Goal: Task Accomplishment & Management: Manage account settings

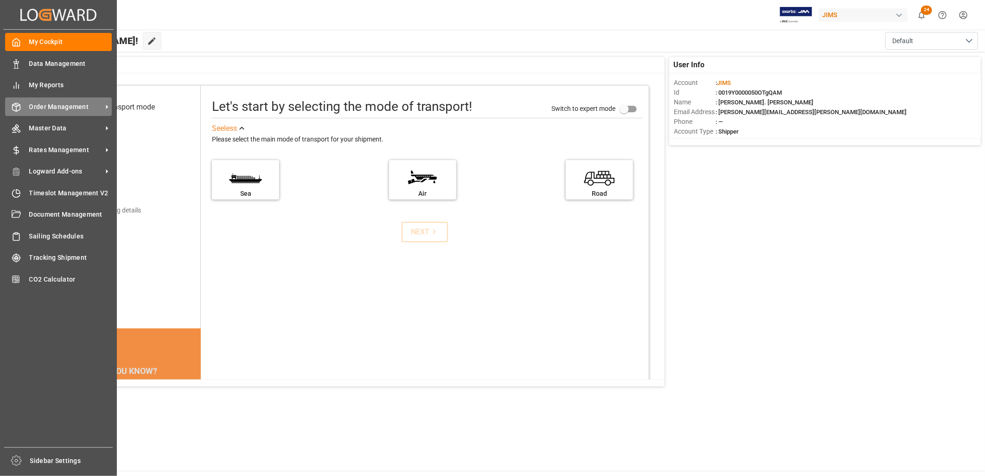
click at [50, 102] on span "Order Management" at bounding box center [65, 107] width 73 height 10
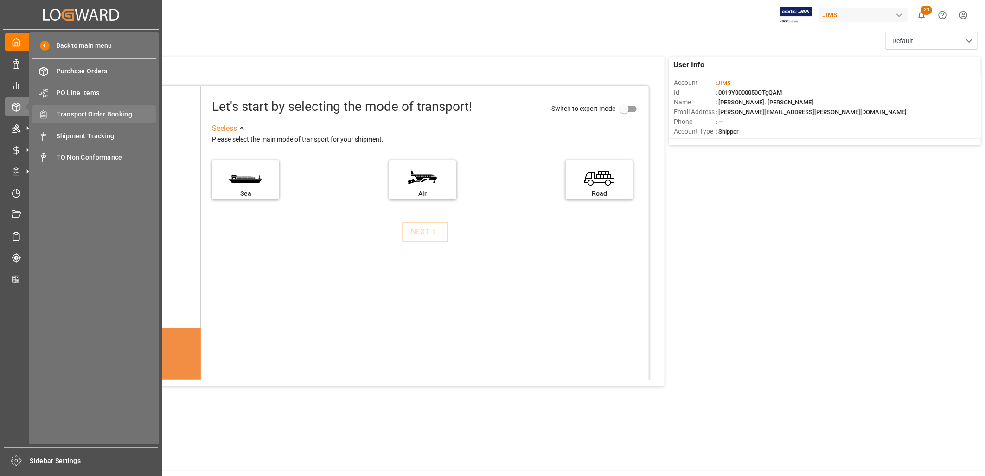
click at [109, 109] on span "Transport Order Booking" at bounding box center [107, 114] width 100 height 10
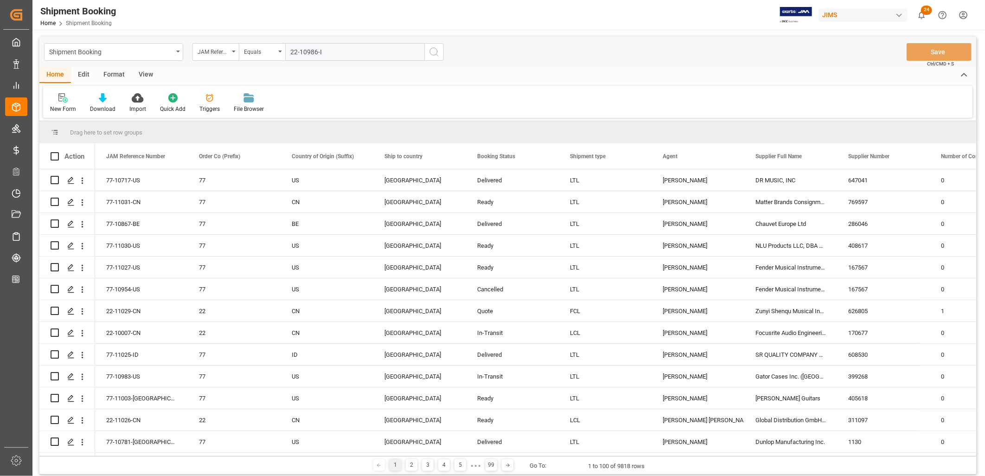
type input "22-10986-ID"
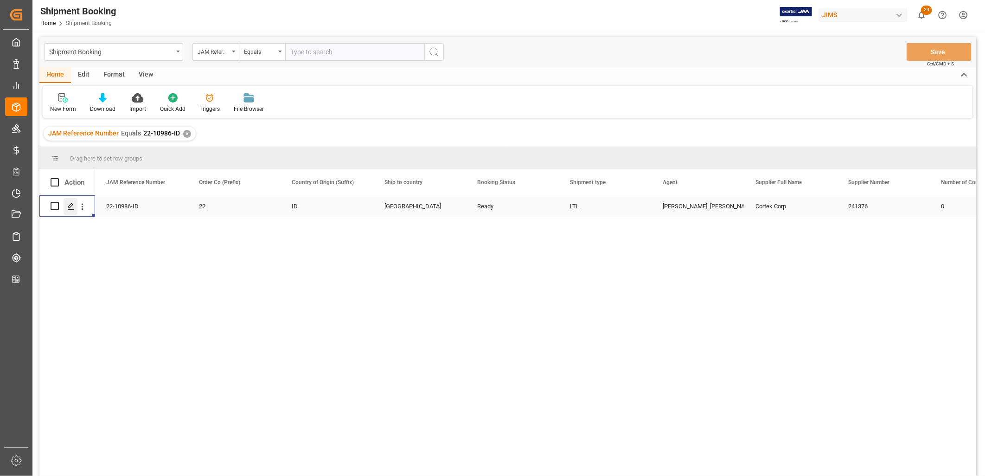
click at [71, 204] on icon "Press SPACE to select this row." at bounding box center [70, 206] width 7 height 7
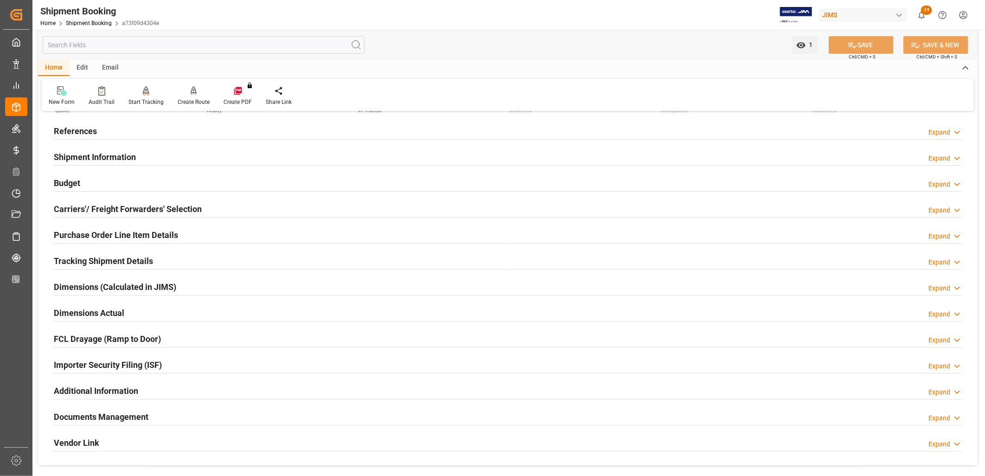
scroll to position [103, 0]
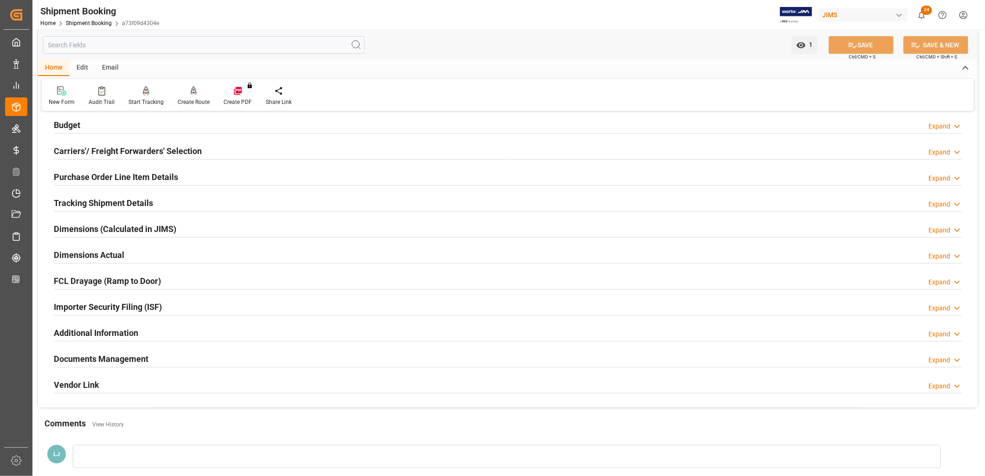
click at [108, 358] on h2 "Documents Management" at bounding box center [101, 359] width 95 height 13
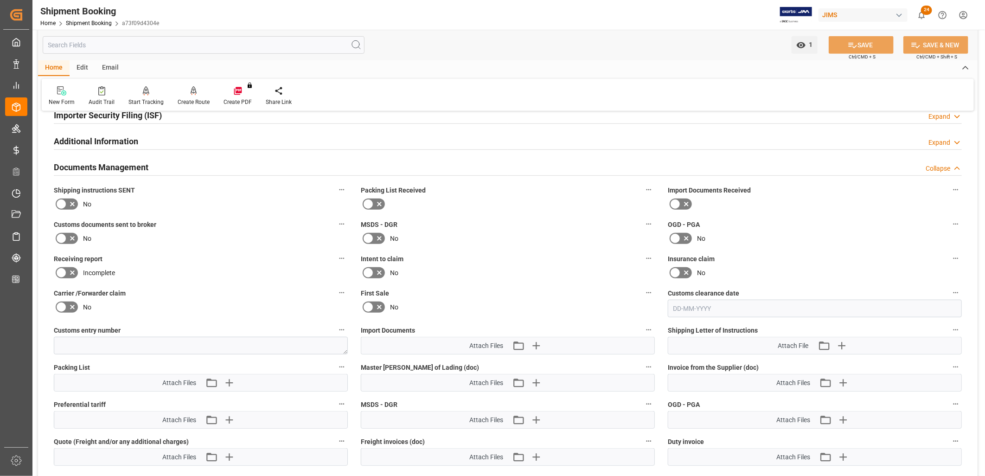
scroll to position [309, 0]
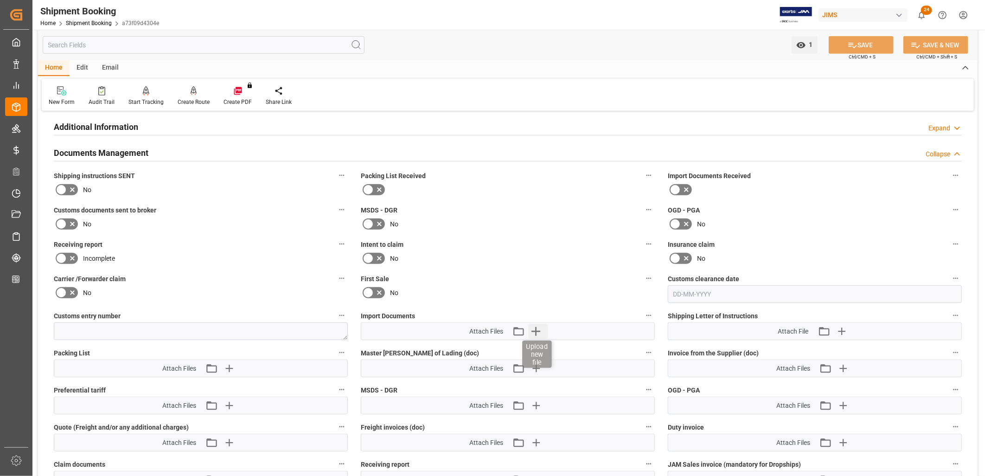
click at [536, 327] on icon "button" at bounding box center [536, 331] width 9 height 9
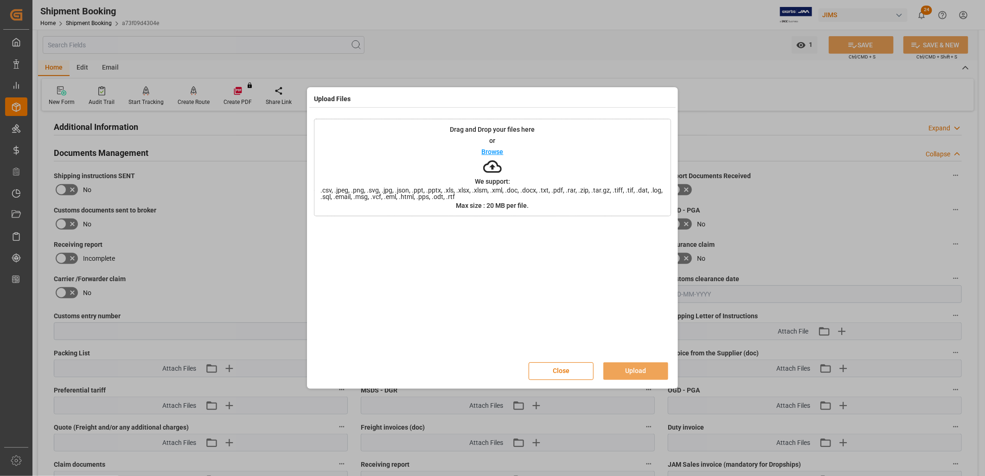
click at [495, 152] on p "Browse" at bounding box center [493, 151] width 22 height 6
click at [492, 152] on p "Browse" at bounding box center [493, 151] width 22 height 6
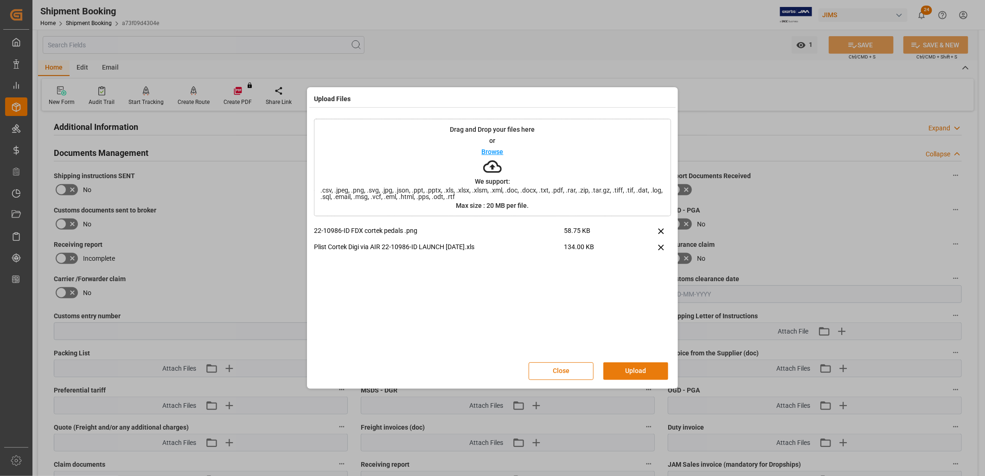
click at [626, 369] on button "Upload" at bounding box center [636, 371] width 65 height 18
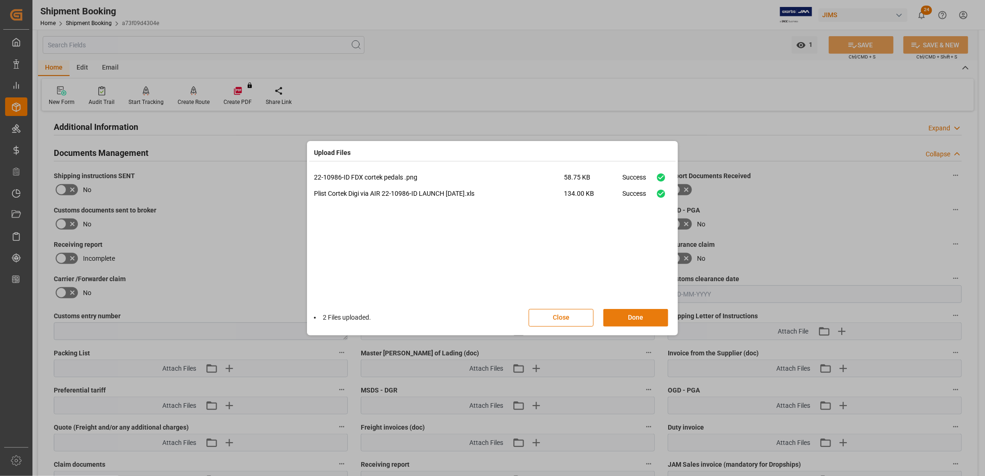
click at [633, 315] on button "Done" at bounding box center [636, 318] width 65 height 18
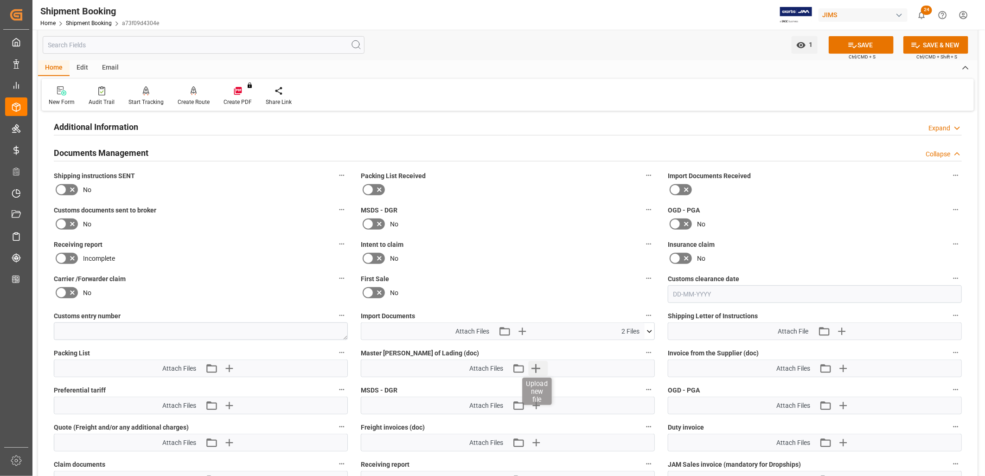
click at [537, 365] on icon "button" at bounding box center [536, 368] width 15 height 15
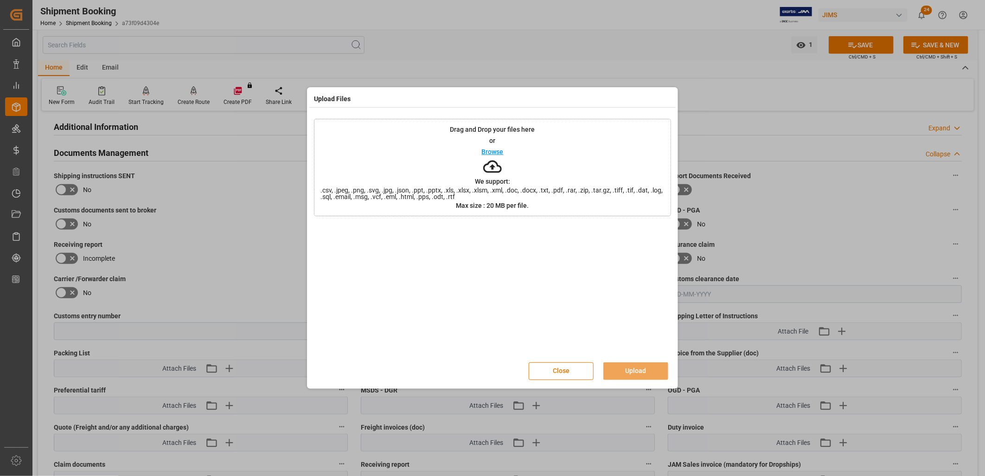
click at [495, 152] on p "Browse" at bounding box center [493, 151] width 22 height 6
click at [656, 369] on button "Upload" at bounding box center [636, 371] width 65 height 18
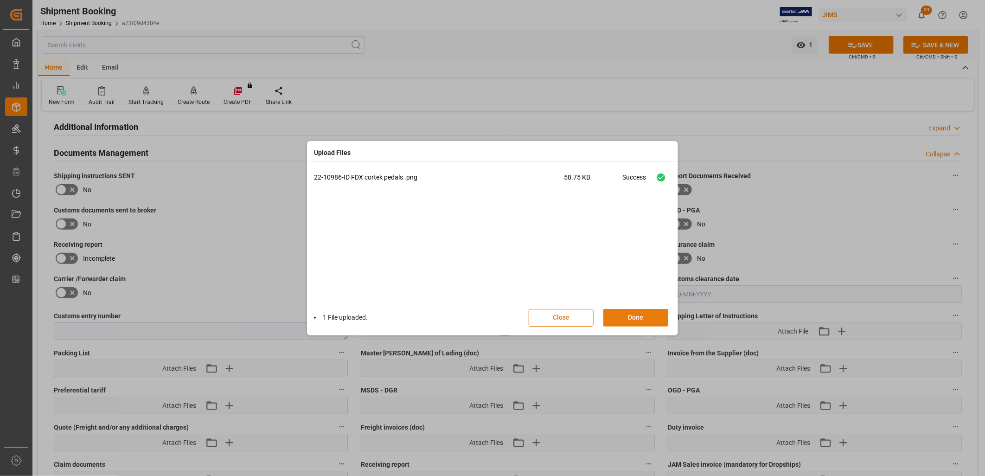
click at [637, 312] on button "Done" at bounding box center [636, 318] width 65 height 18
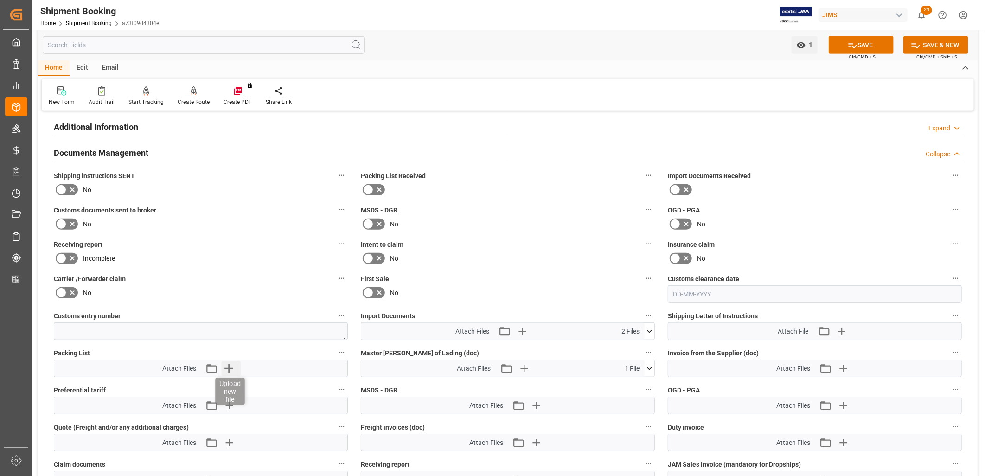
click at [226, 367] on icon "button" at bounding box center [229, 368] width 15 height 15
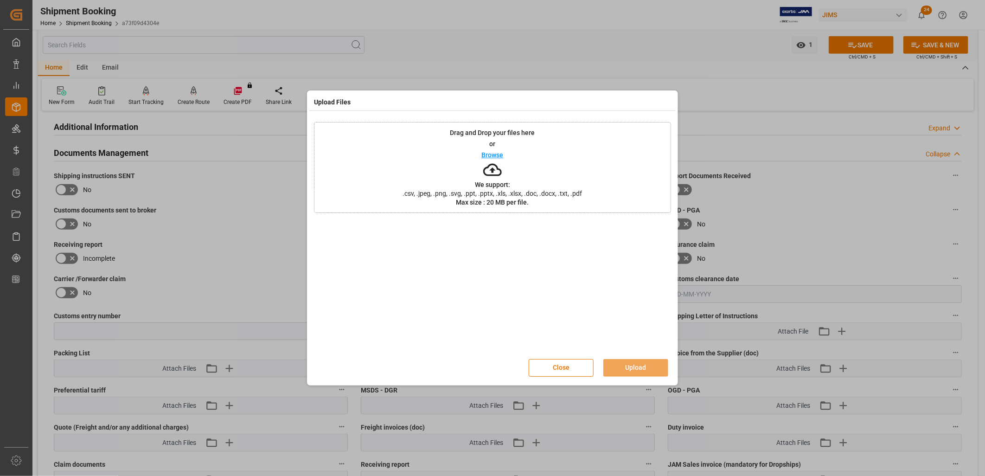
click at [489, 155] on p "Browse" at bounding box center [493, 155] width 22 height 6
click at [648, 364] on button "Upload" at bounding box center [636, 368] width 65 height 18
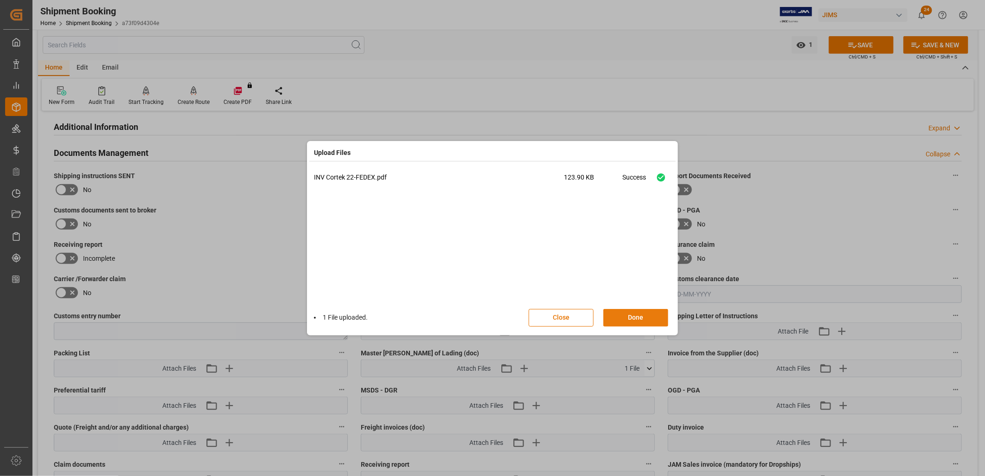
click at [635, 316] on button "Done" at bounding box center [636, 318] width 65 height 18
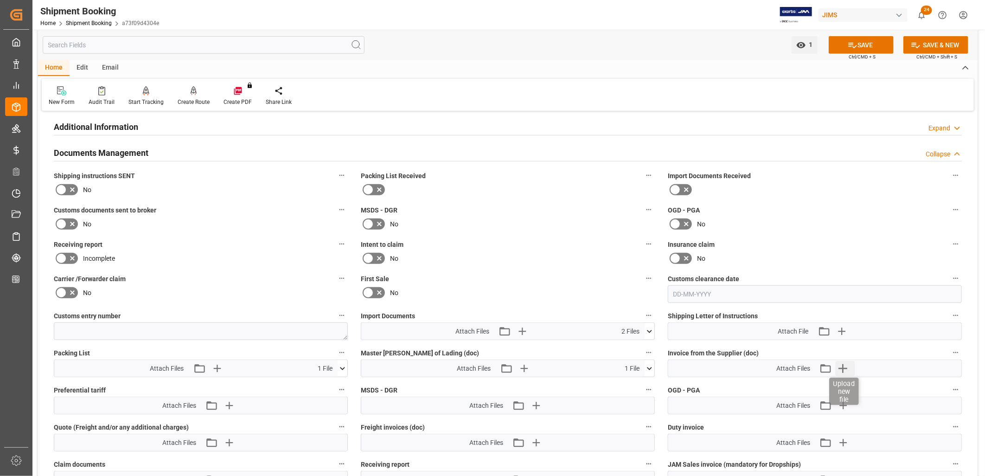
click at [843, 364] on icon "button" at bounding box center [843, 368] width 9 height 9
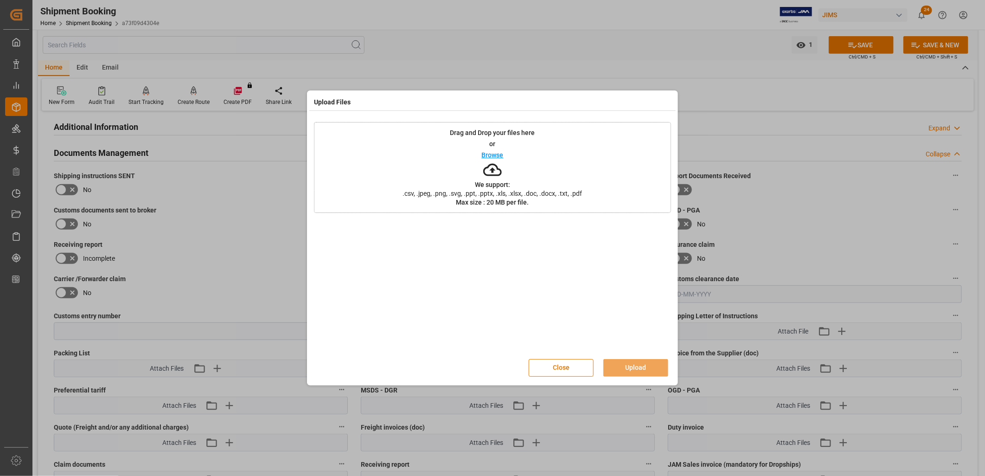
click at [497, 155] on p "Browse" at bounding box center [493, 155] width 22 height 6
click at [643, 369] on button "Upload" at bounding box center [636, 368] width 65 height 18
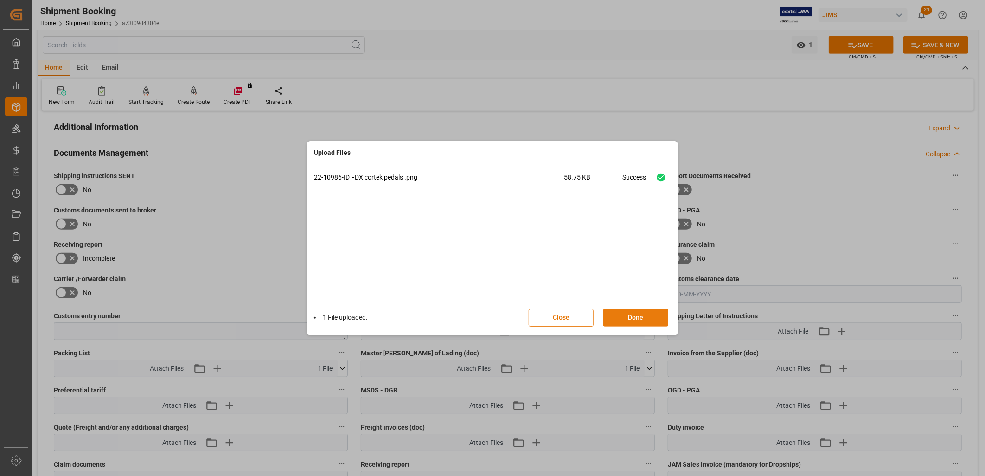
click at [647, 311] on button "Done" at bounding box center [636, 318] width 65 height 18
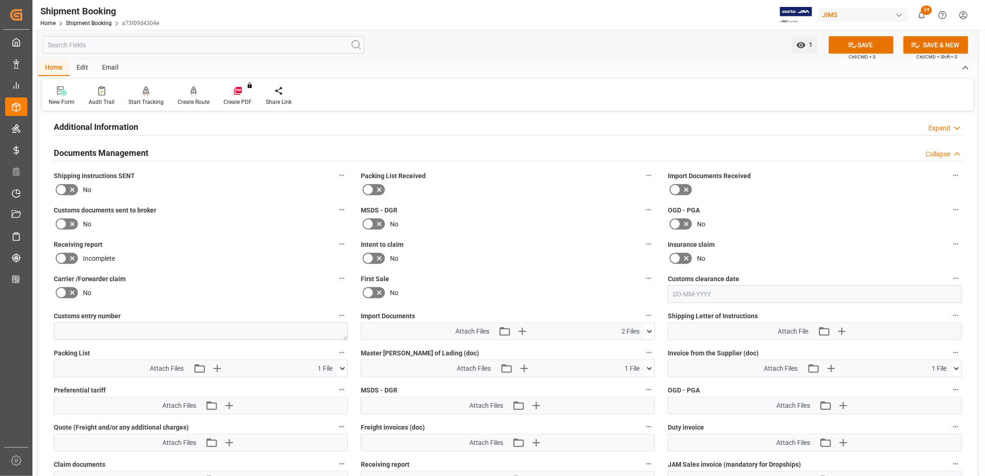
click at [341, 367] on icon at bounding box center [343, 369] width 10 height 10
click at [328, 384] on icon at bounding box center [328, 386] width 10 height 10
click at [647, 327] on icon at bounding box center [650, 332] width 10 height 10
click at [520, 326] on icon "button" at bounding box center [522, 331] width 15 height 15
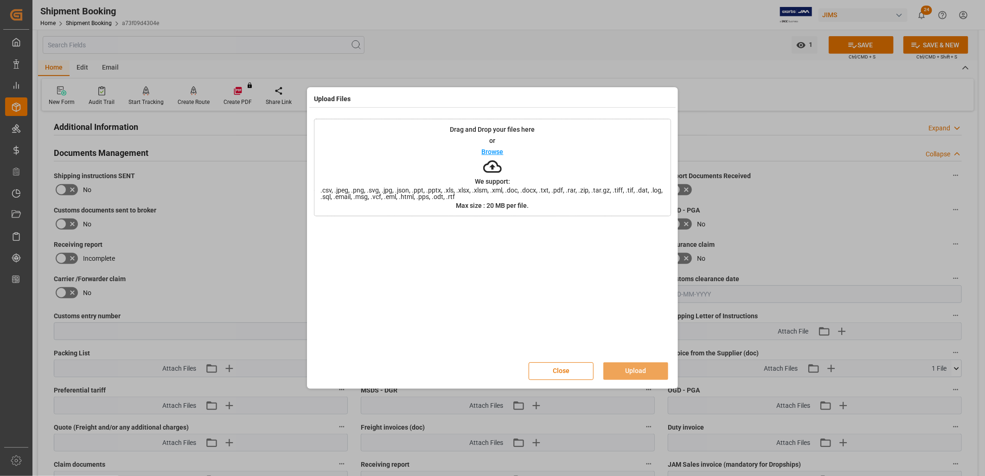
click at [495, 154] on p "Browse" at bounding box center [493, 151] width 22 height 6
click at [643, 372] on button "Upload" at bounding box center [636, 371] width 65 height 18
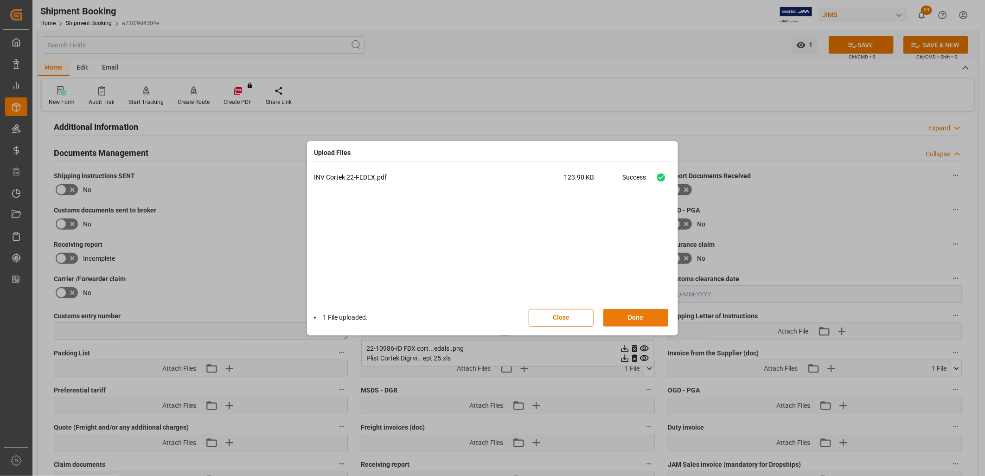
click at [643, 313] on button "Done" at bounding box center [636, 318] width 65 height 18
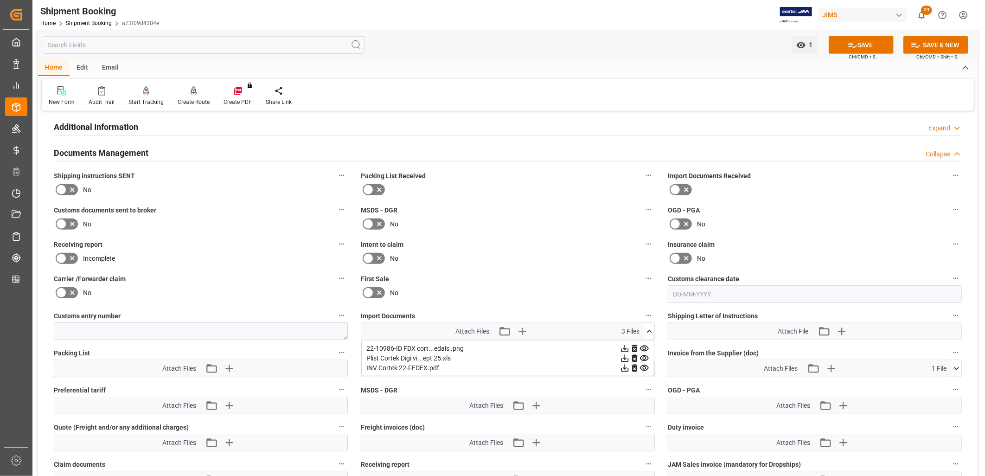
click at [648, 330] on icon at bounding box center [649, 331] width 5 height 3
click at [59, 190] on icon at bounding box center [61, 189] width 6 height 4
click at [0, 0] on input "checkbox" at bounding box center [0, 0] width 0 height 0
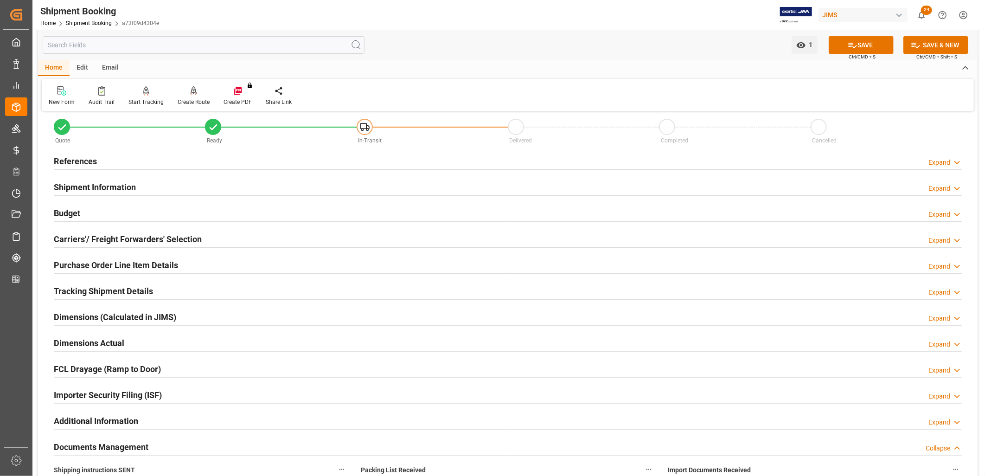
scroll to position [0, 0]
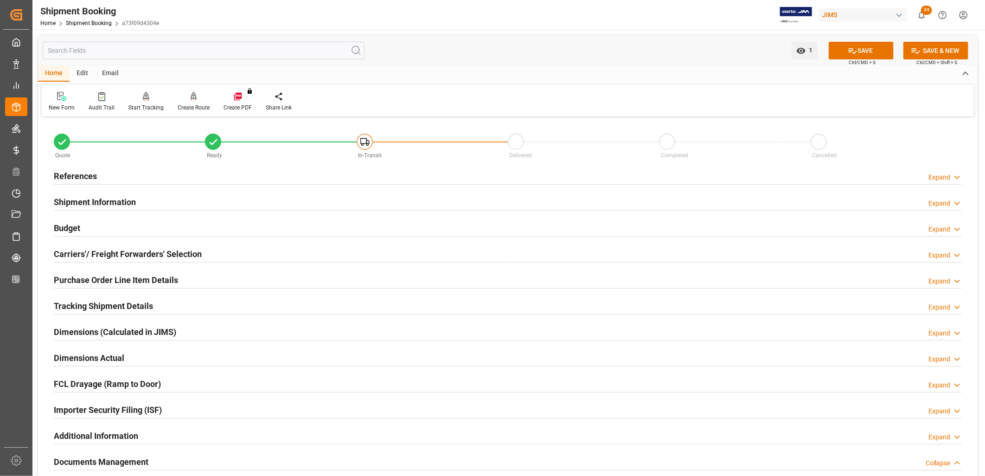
click at [123, 204] on h2 "Shipment Information" at bounding box center [95, 202] width 82 height 13
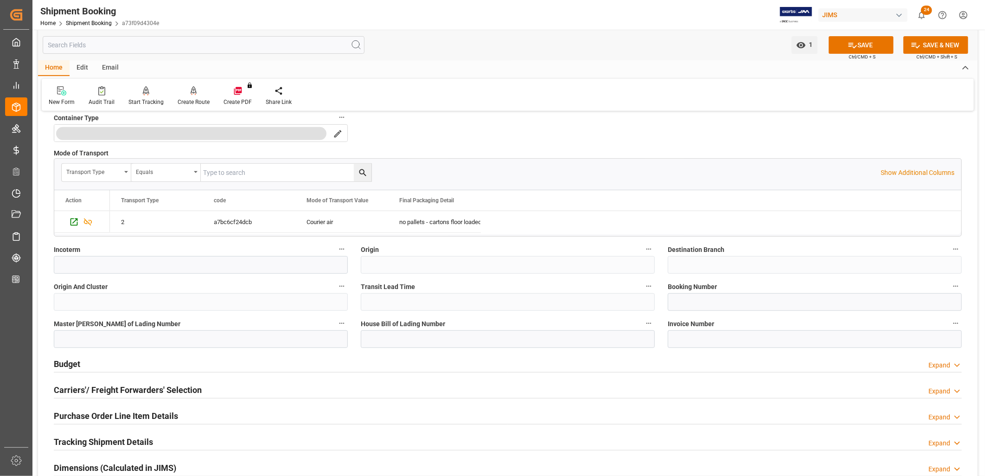
scroll to position [257, 0]
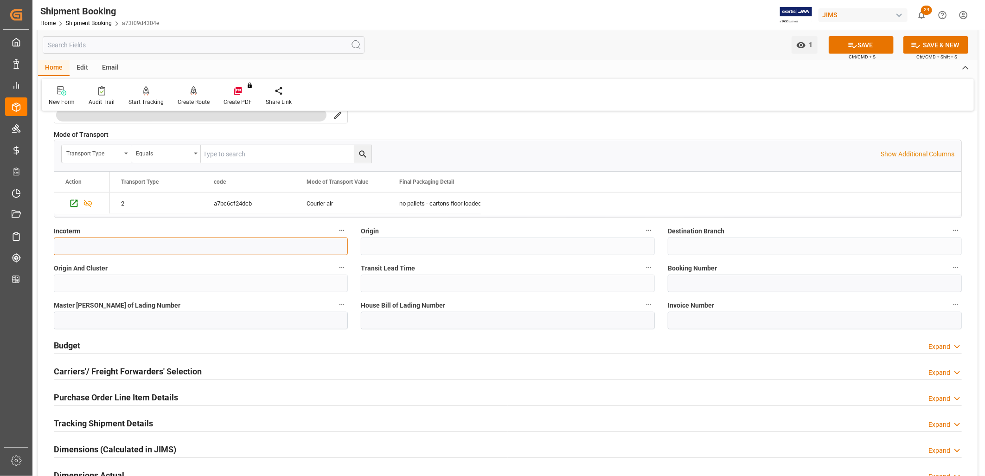
click at [87, 249] on input at bounding box center [201, 247] width 294 height 18
type input "EXW Indonesia"
click at [864, 42] on button "SAVE" at bounding box center [861, 45] width 65 height 18
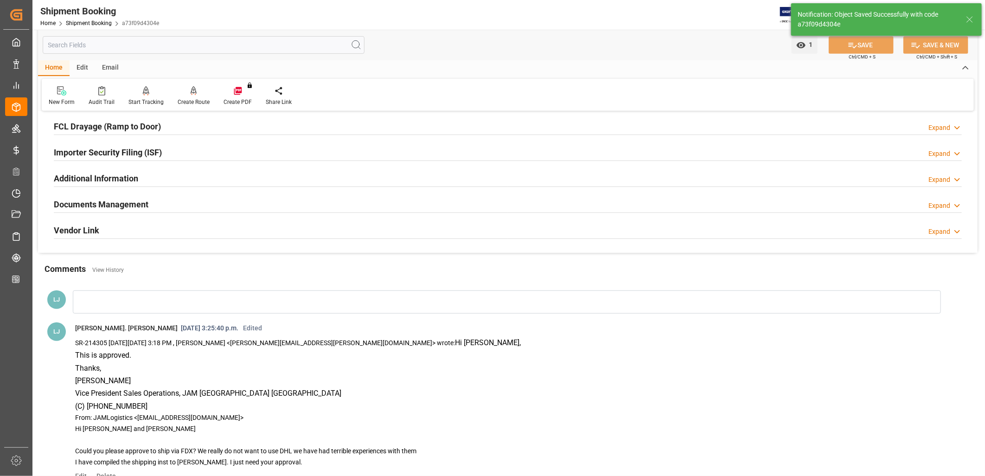
scroll to position [0, 0]
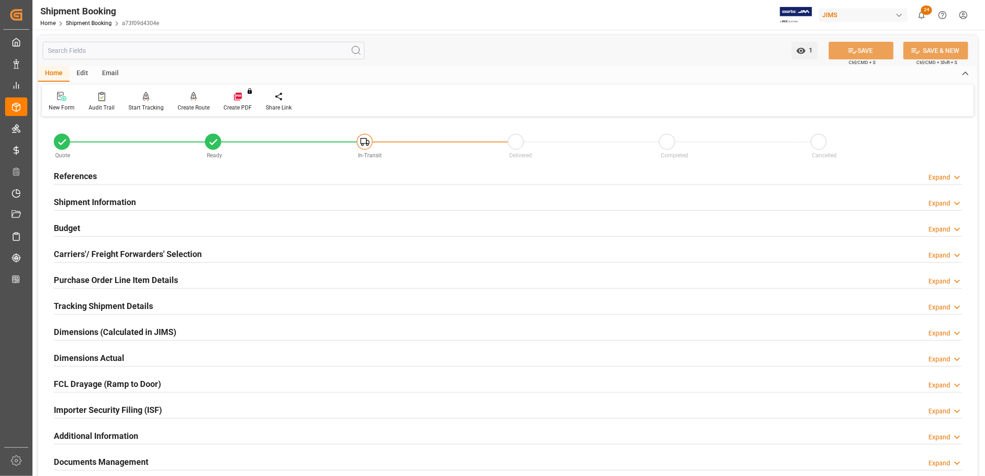
click at [119, 280] on h2 "Purchase Order Line Item Details" at bounding box center [116, 280] width 124 height 13
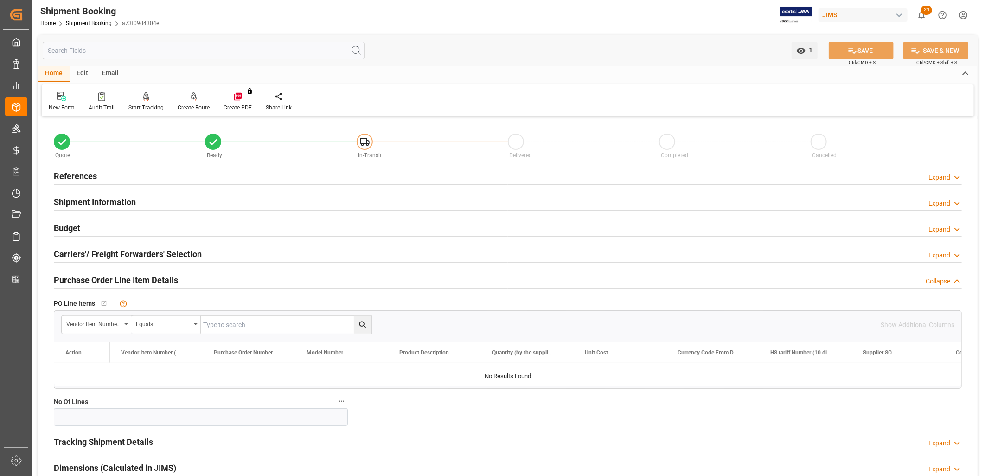
click at [91, 177] on h2 "References" at bounding box center [75, 176] width 43 height 13
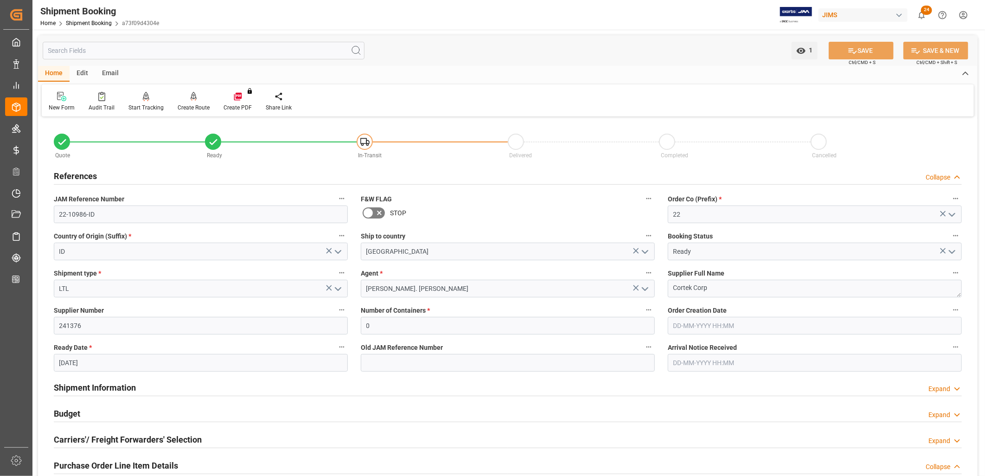
scroll to position [51, 0]
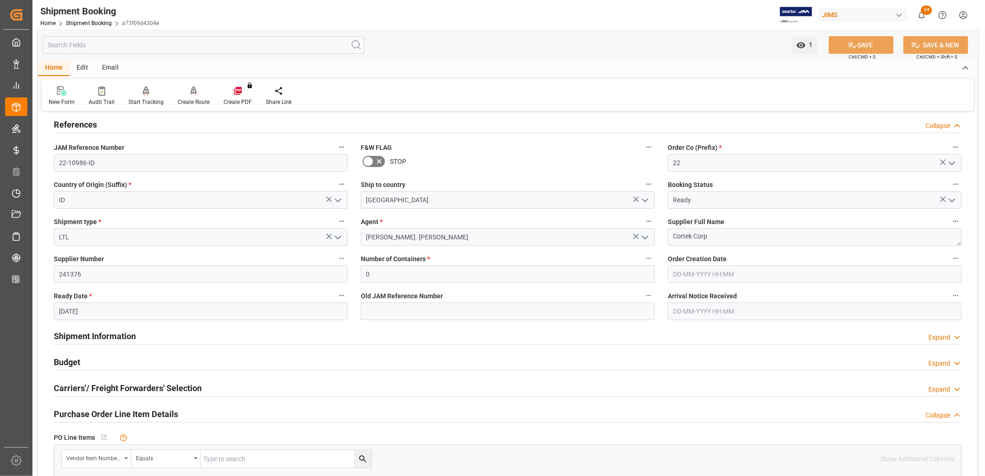
click at [71, 359] on h2 "Budget" at bounding box center [67, 362] width 26 height 13
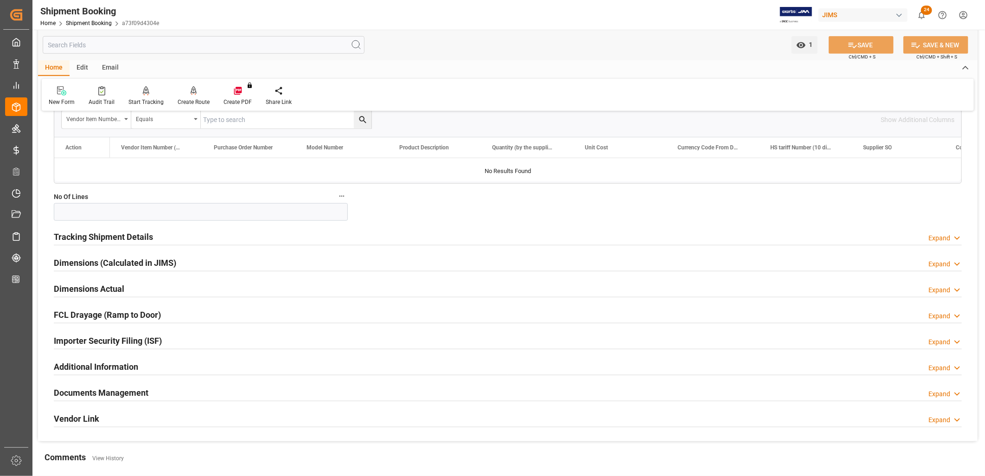
scroll to position [618, 0]
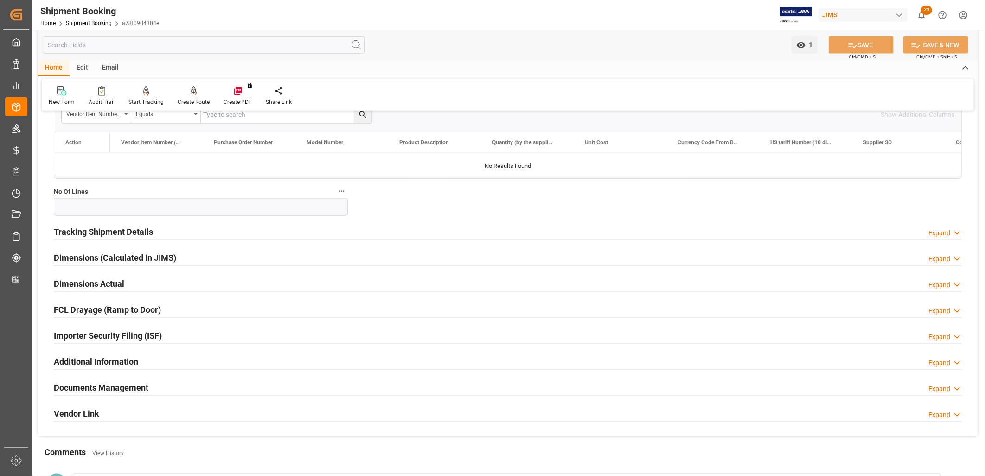
click at [118, 230] on h2 "Tracking Shipment Details" at bounding box center [103, 231] width 99 height 13
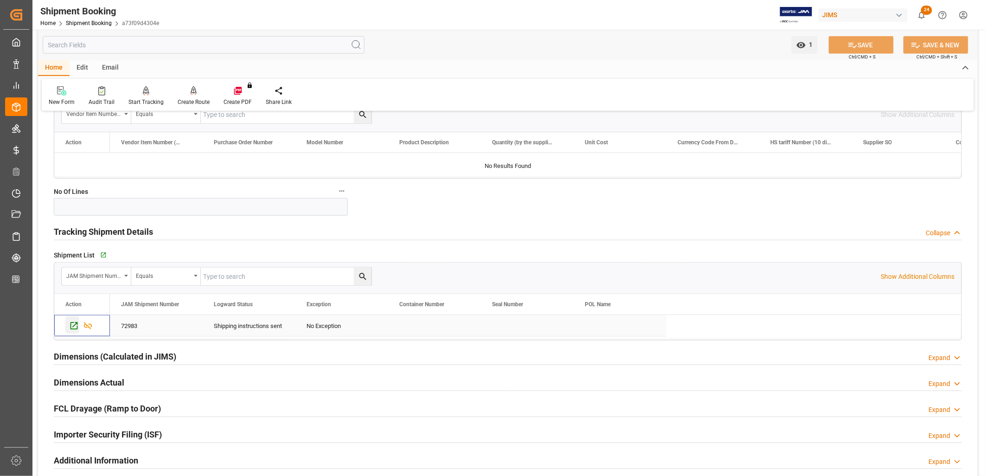
click at [76, 324] on icon "Press SPACE to select this row." at bounding box center [74, 325] width 7 height 7
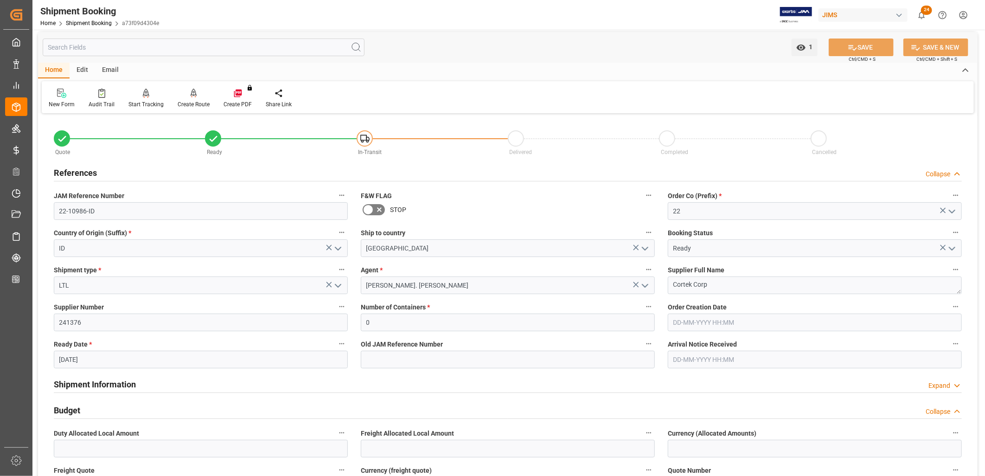
scroll to position [0, 0]
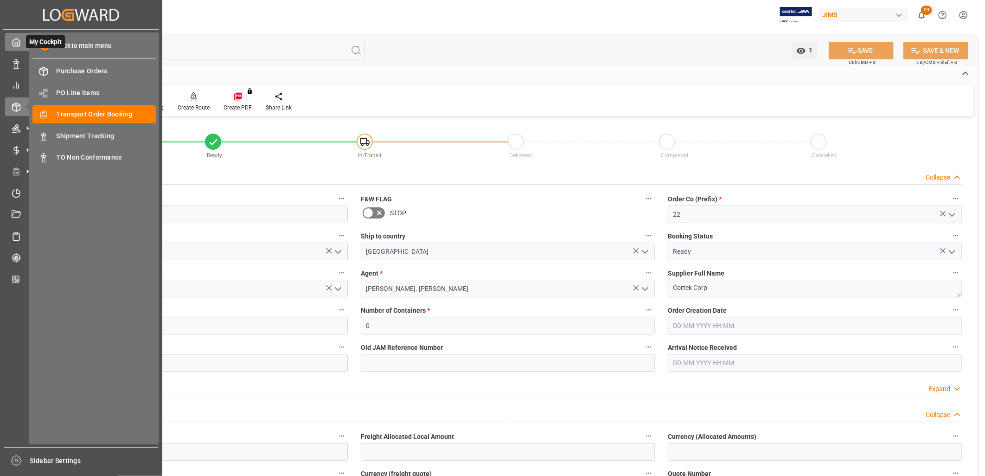
click at [16, 39] on icon at bounding box center [16, 43] width 7 height 8
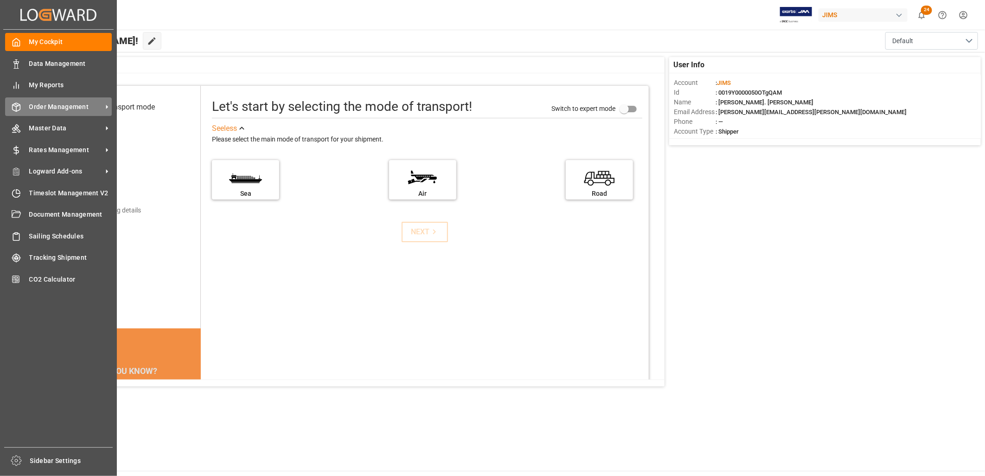
click at [86, 105] on span "Order Management" at bounding box center [65, 107] width 73 height 10
click at [72, 105] on span "Order Management" at bounding box center [65, 107] width 73 height 10
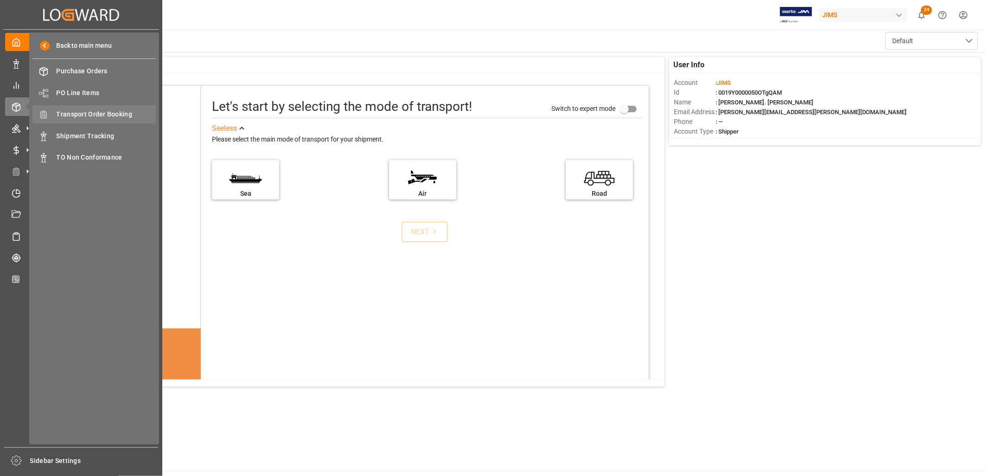
click at [123, 112] on span "Transport Order Booking" at bounding box center [107, 114] width 100 height 10
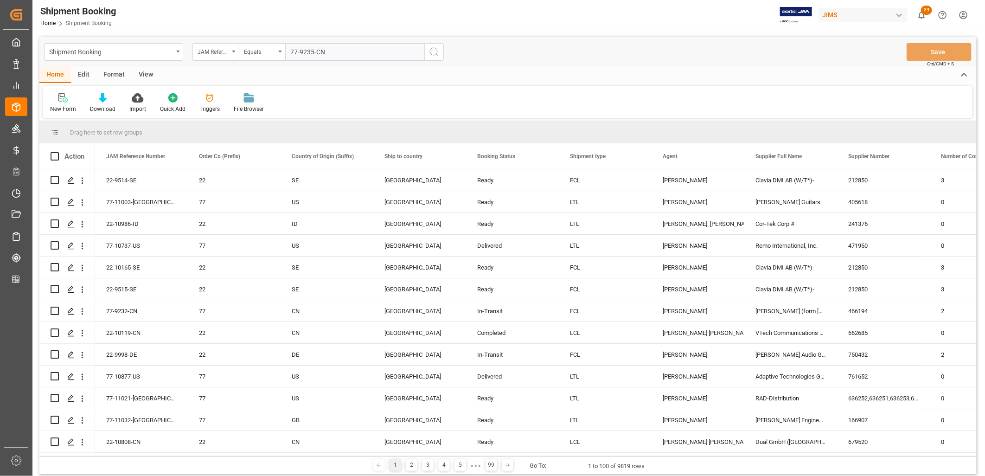
type input "77-9235-CN"
click at [433, 49] on icon "search button" at bounding box center [434, 51] width 11 height 11
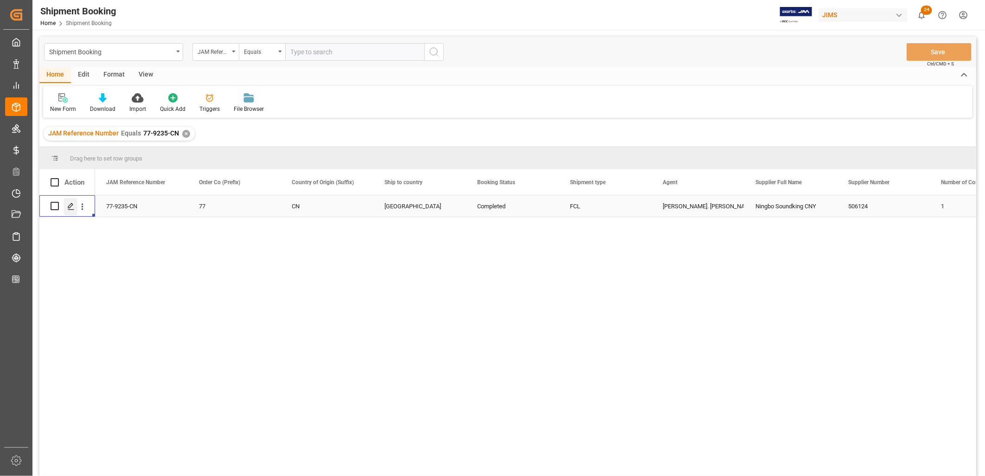
click at [71, 205] on icon "Press SPACE to select this row." at bounding box center [70, 206] width 7 height 7
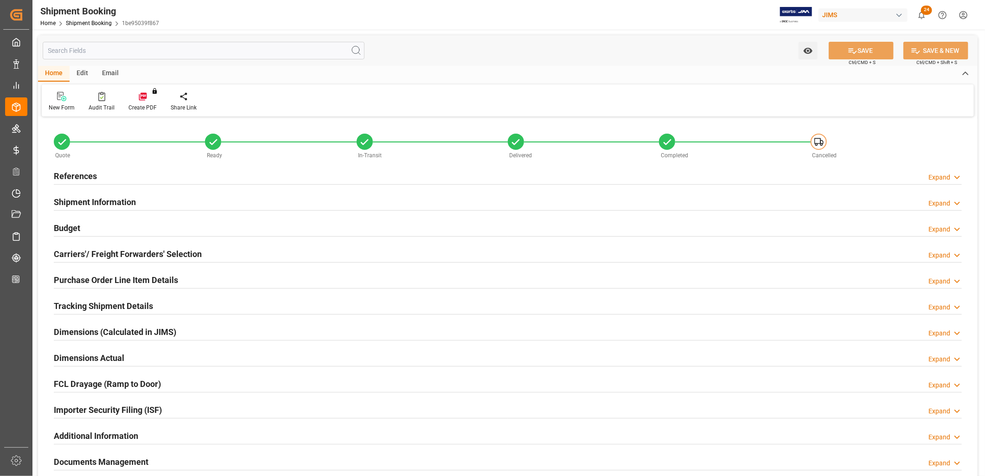
type input "30"
click at [96, 205] on h2 "Shipment Information" at bounding box center [95, 202] width 82 height 13
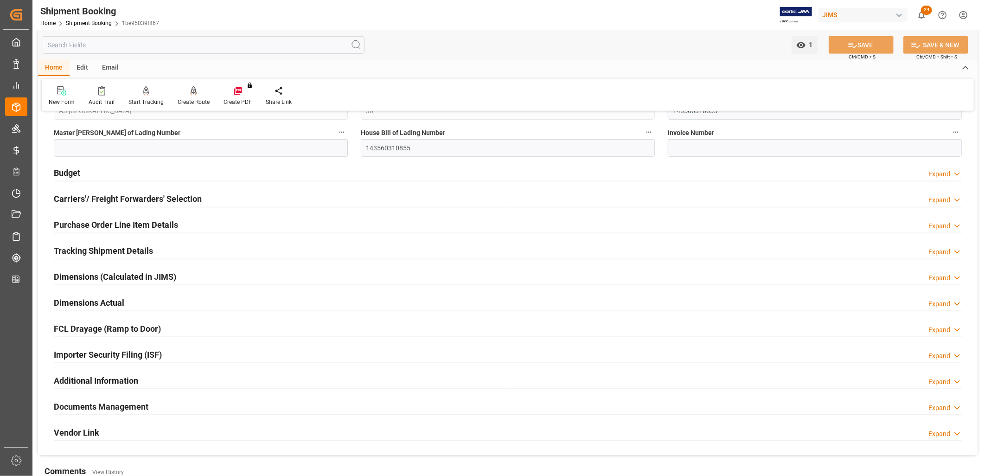
scroll to position [412, 0]
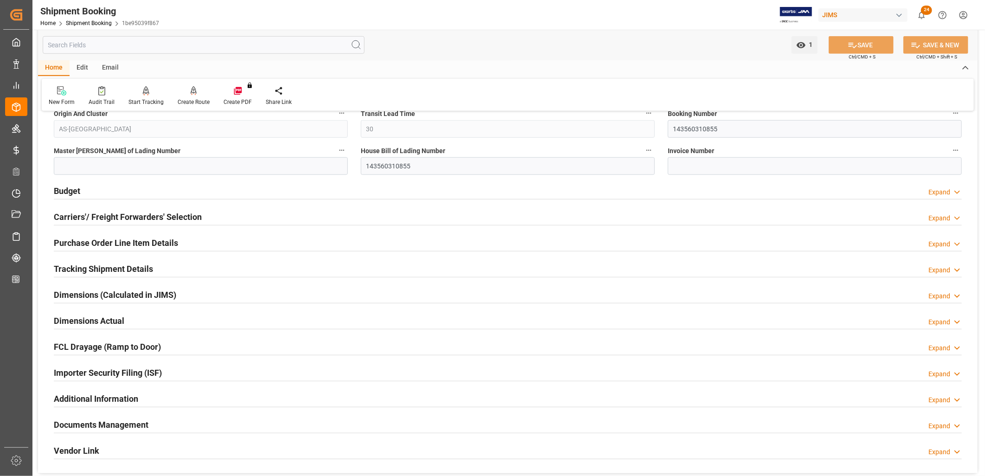
click at [123, 421] on h2 "Documents Management" at bounding box center [101, 424] width 95 height 13
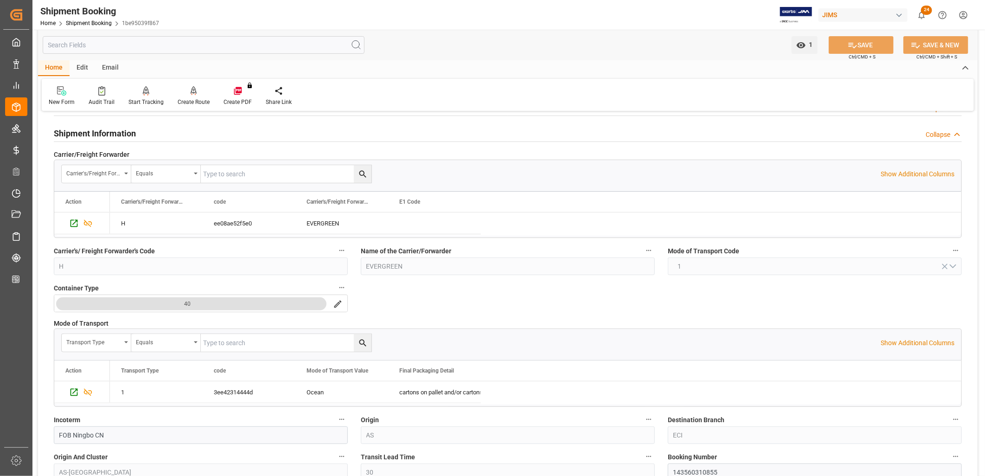
scroll to position [0, 0]
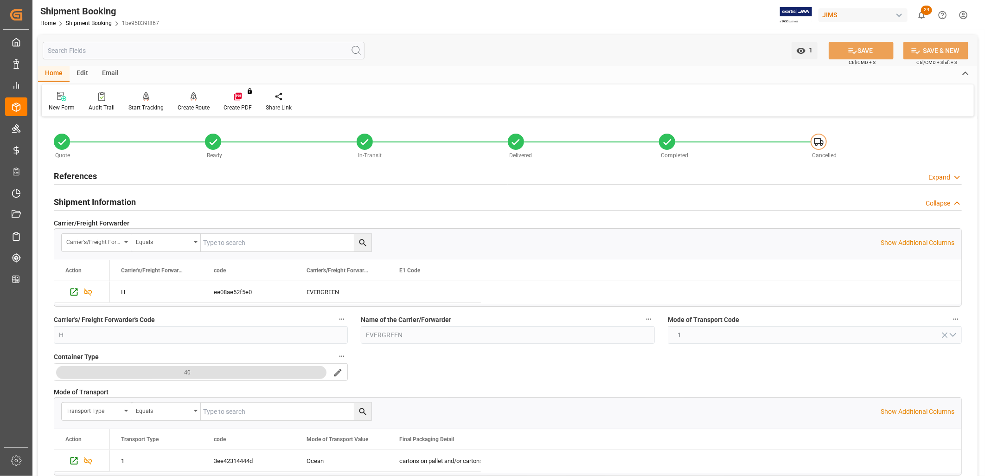
click at [90, 175] on h2 "References" at bounding box center [75, 176] width 43 height 13
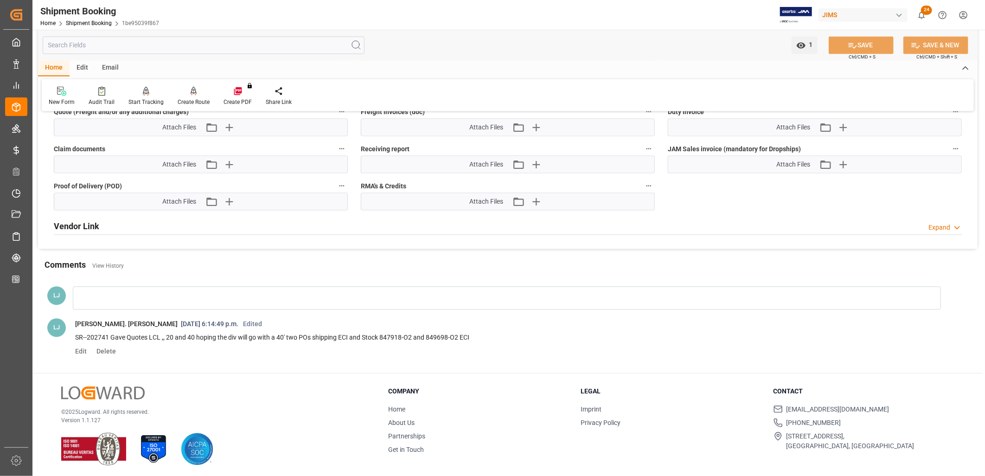
scroll to position [1185, 0]
drag, startPoint x: 478, startPoint y: 336, endPoint x: 276, endPoint y: 333, distance: 201.8
click at [276, 333] on p "SR--202741 Gave Quotes LCL ,, 20 and 40 hoping the div will go with a 40' two P…" at bounding box center [500, 337] width 851 height 11
drag, startPoint x: 276, startPoint y: 333, endPoint x: 292, endPoint y: 335, distance: 16.4
copy p "40' two POs shipping ECI and Stock 847918-O2 and 849698-O2 ECI"
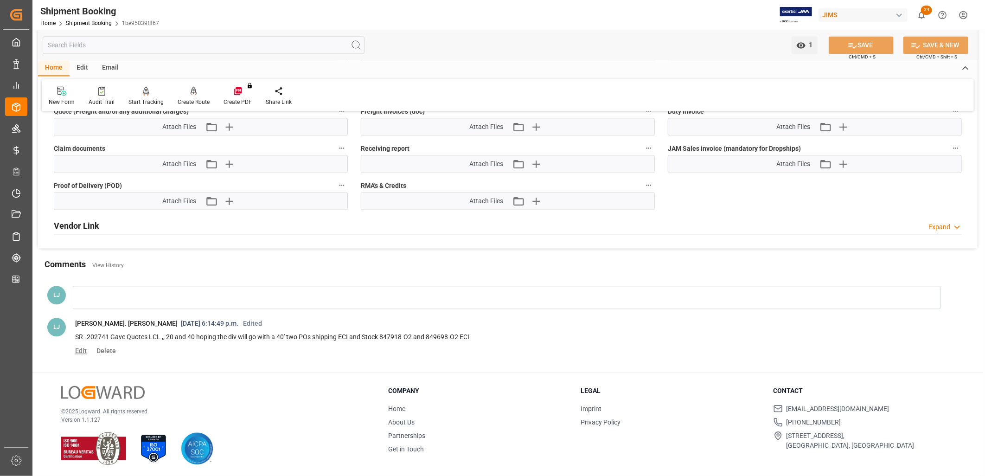
click at [80, 348] on span "Edit" at bounding box center [84, 350] width 18 height 7
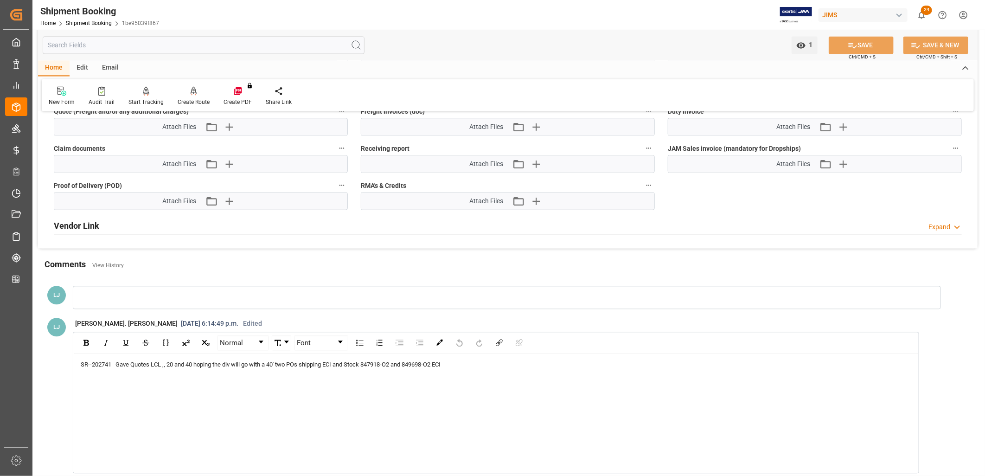
click at [463, 360] on div "SR--202741 Gave Quotes LCL ,, 20 and 40 hoping the div will go with a 40' two P…" at bounding box center [496, 364] width 831 height 9
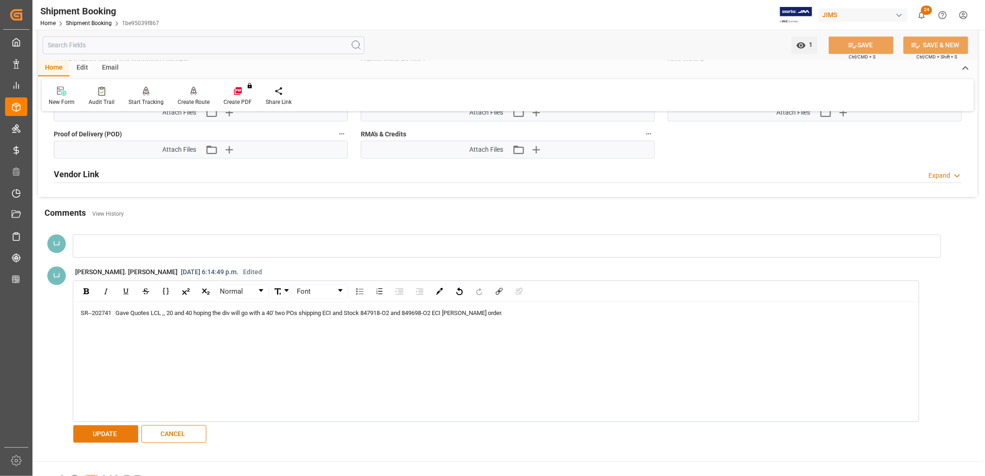
click at [116, 427] on button "UPDATE" at bounding box center [105, 434] width 65 height 18
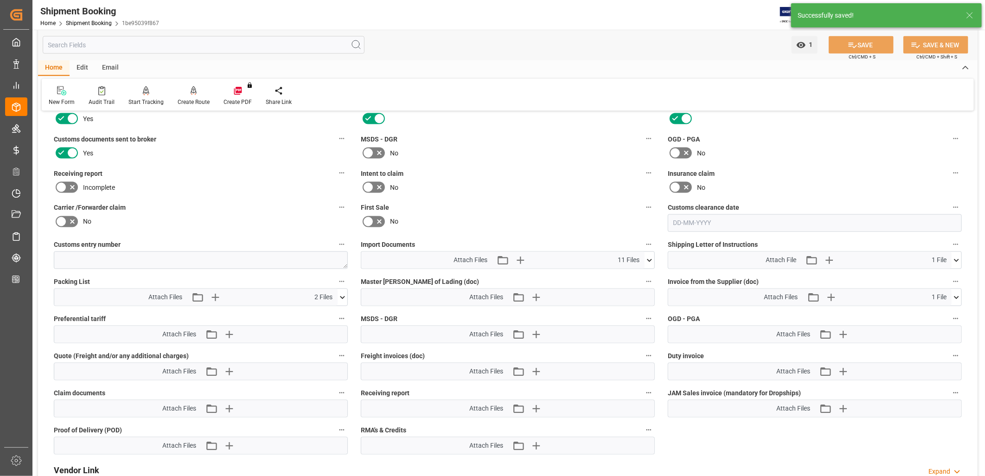
scroll to position [928, 0]
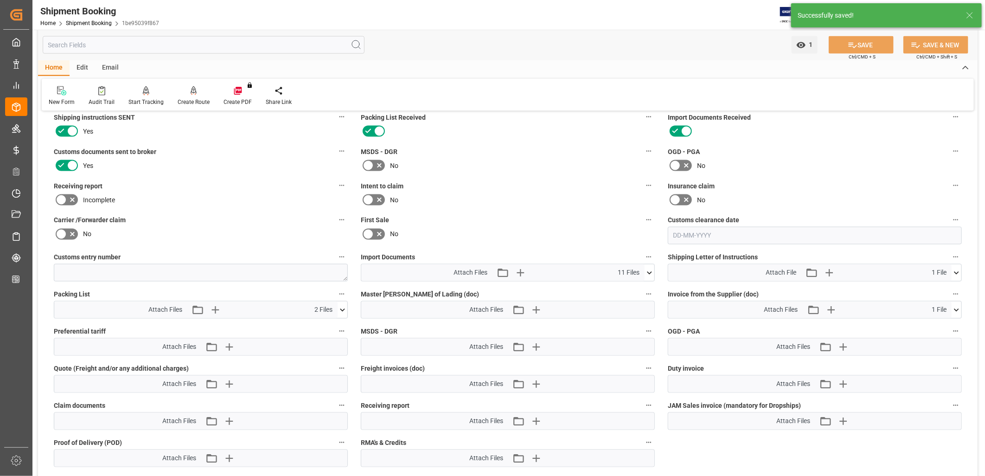
click at [343, 309] on icon at bounding box center [342, 310] width 5 height 3
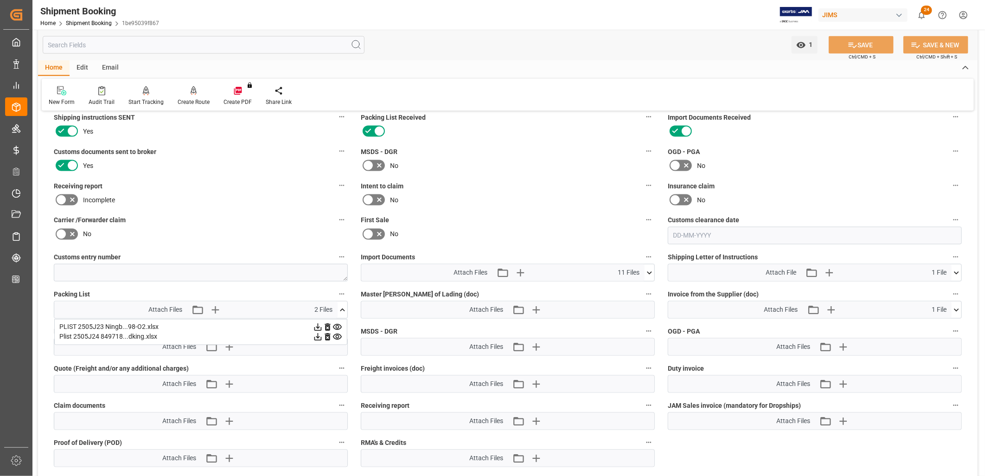
click at [126, 322] on div "PLIST 2505J23 Ningb...98-O2.xlsx" at bounding box center [200, 327] width 283 height 10
click at [336, 325] on icon at bounding box center [337, 327] width 9 height 6
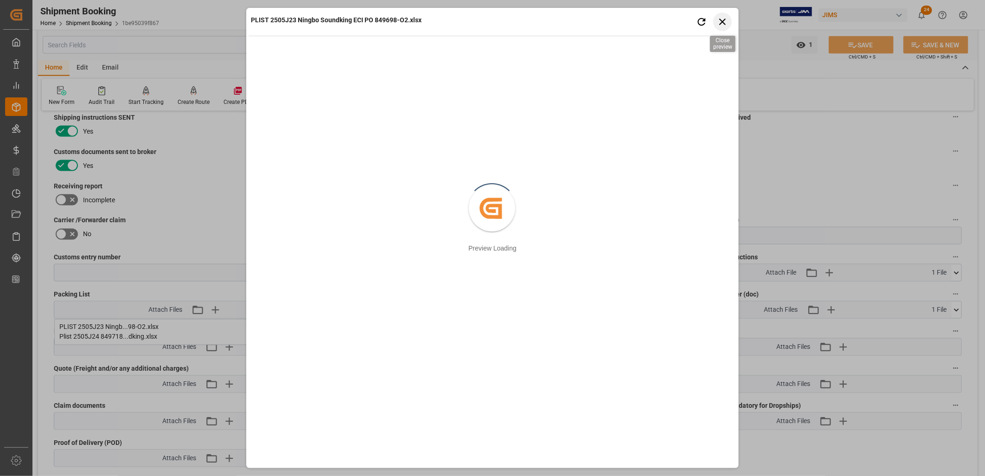
click at [722, 22] on icon "button" at bounding box center [723, 22] width 6 height 6
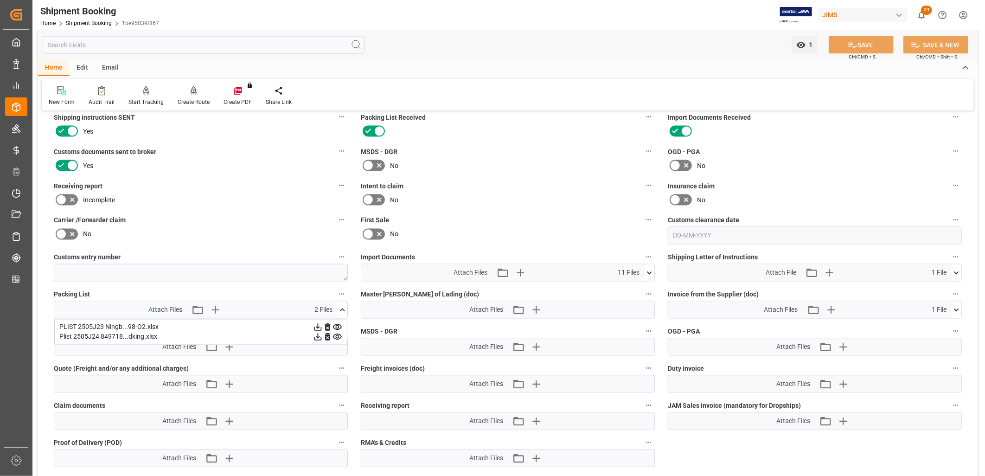
click at [317, 325] on icon at bounding box center [318, 327] width 10 height 10
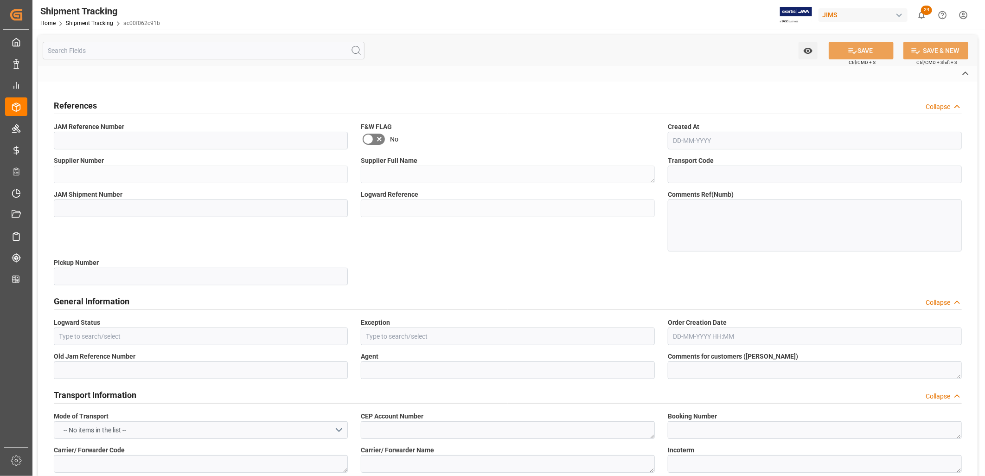
type input "22-10986-ID"
type input "241376"
type textarea "Cortek Corp"
type input "a73f09d4304e"
type input "72983"
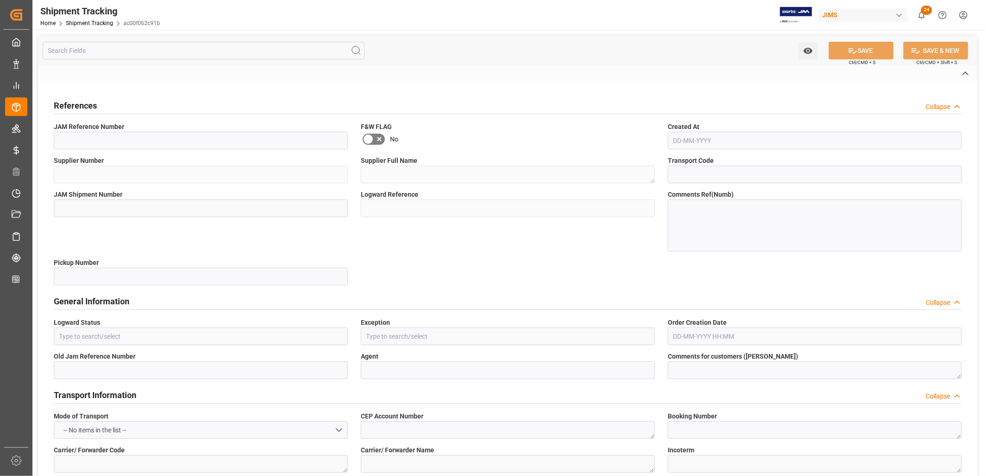
type input "ac00f062c91b"
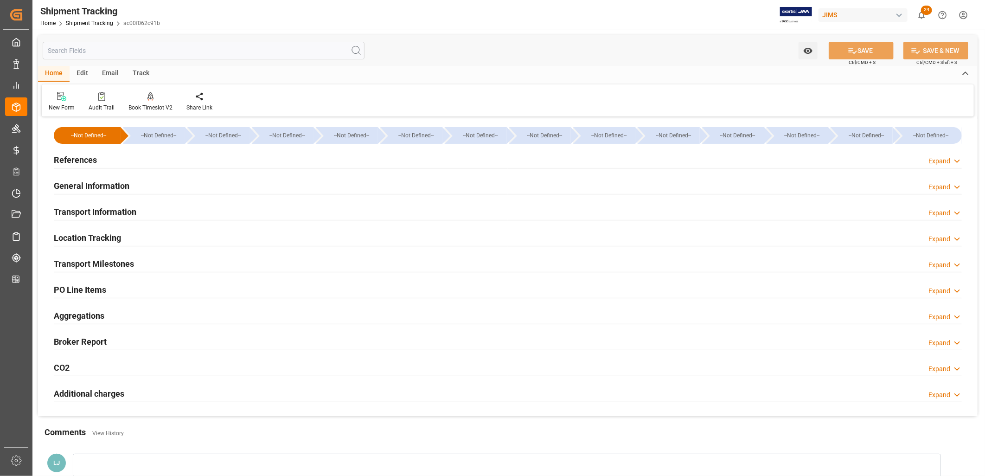
type input "09-09-2025"
type input "12-09-2025 00:00"
type input "22-09-2025 00:00"
click at [98, 160] on div "References Expand" at bounding box center [508, 159] width 908 height 18
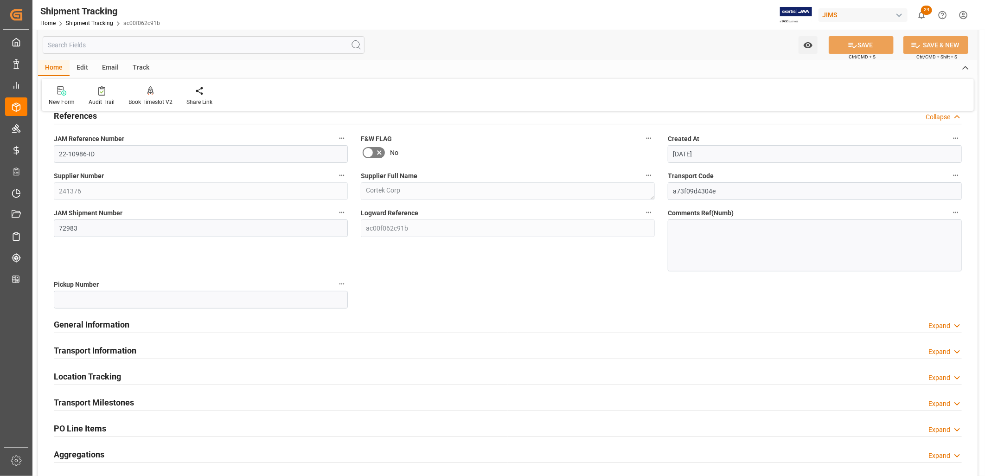
scroll to position [103, 0]
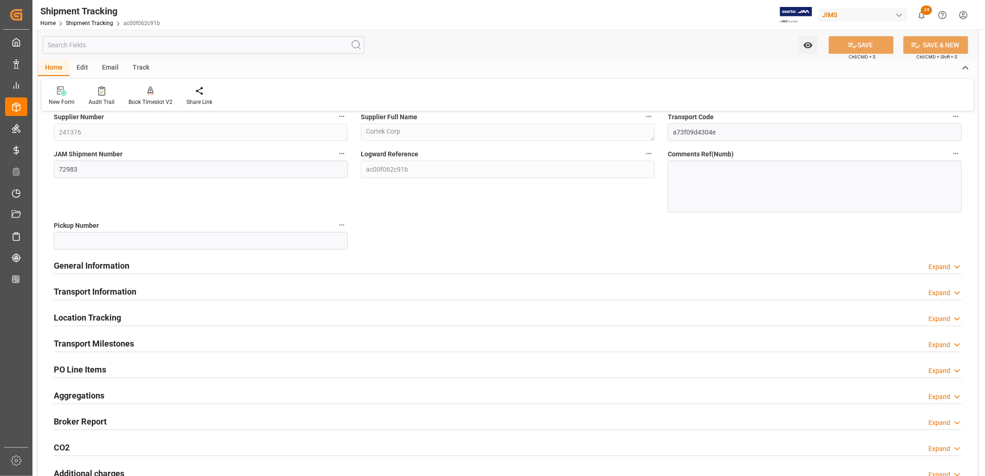
click at [123, 344] on h2 "Transport Milestones" at bounding box center [94, 343] width 80 height 13
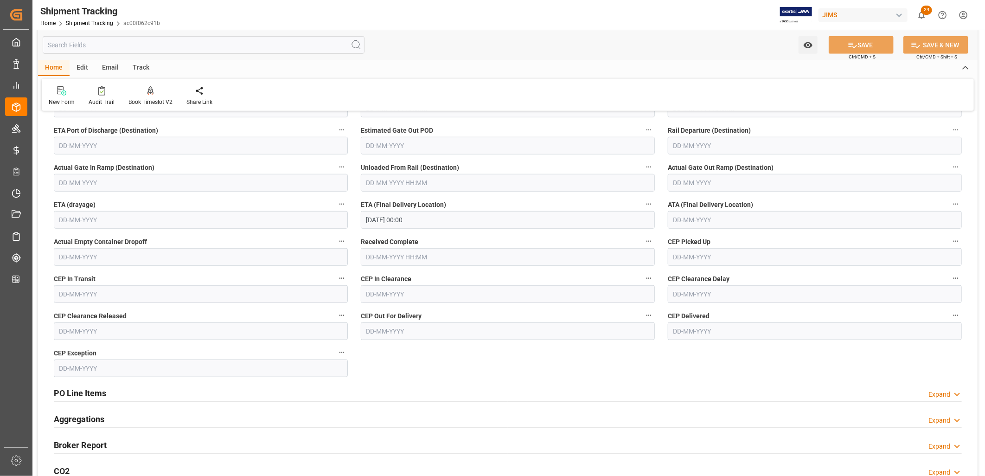
scroll to position [464, 0]
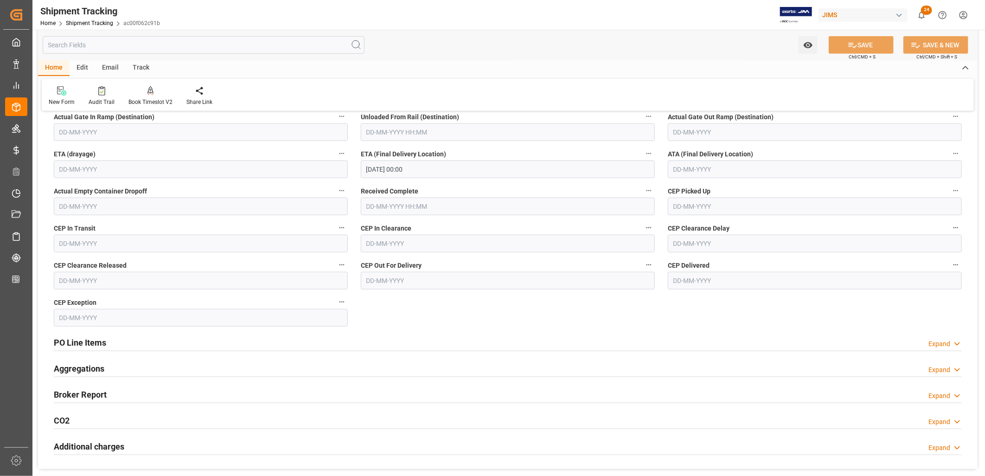
click at [96, 342] on h2 "PO Line Items" at bounding box center [80, 342] width 52 height 13
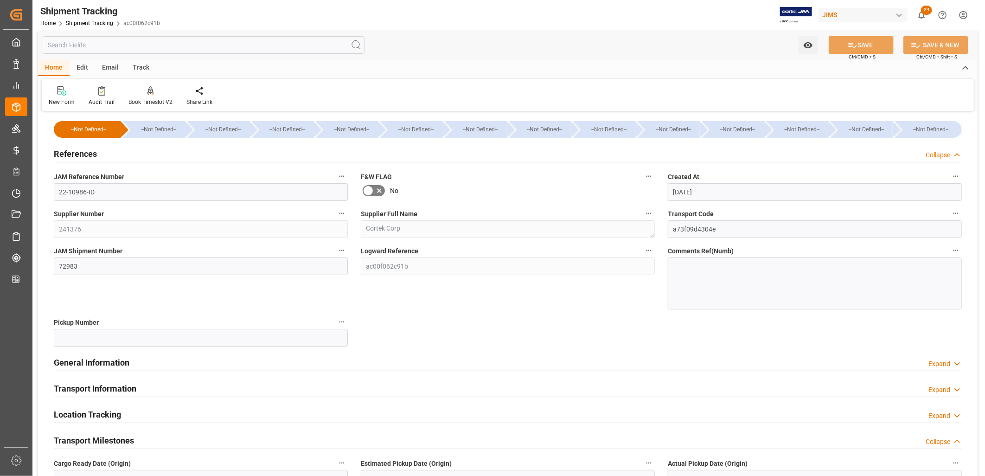
scroll to position [0, 0]
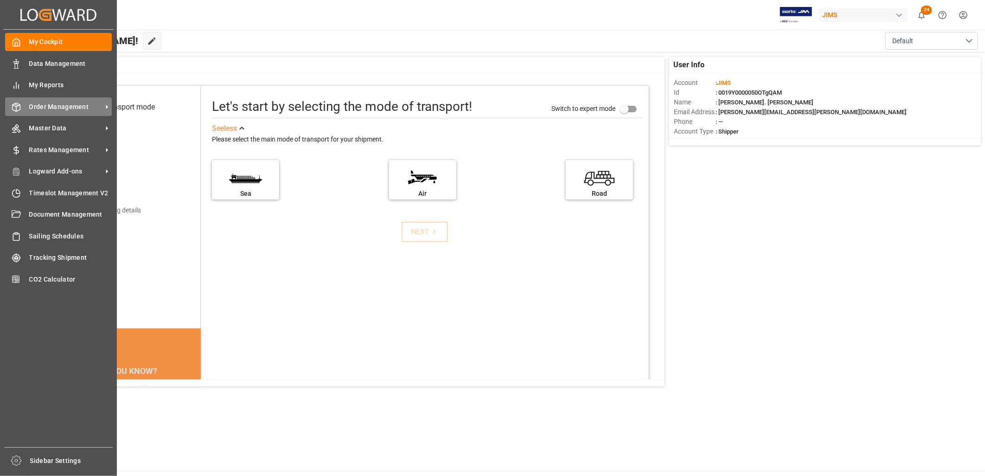
click at [57, 103] on span "Order Management" at bounding box center [65, 107] width 73 height 10
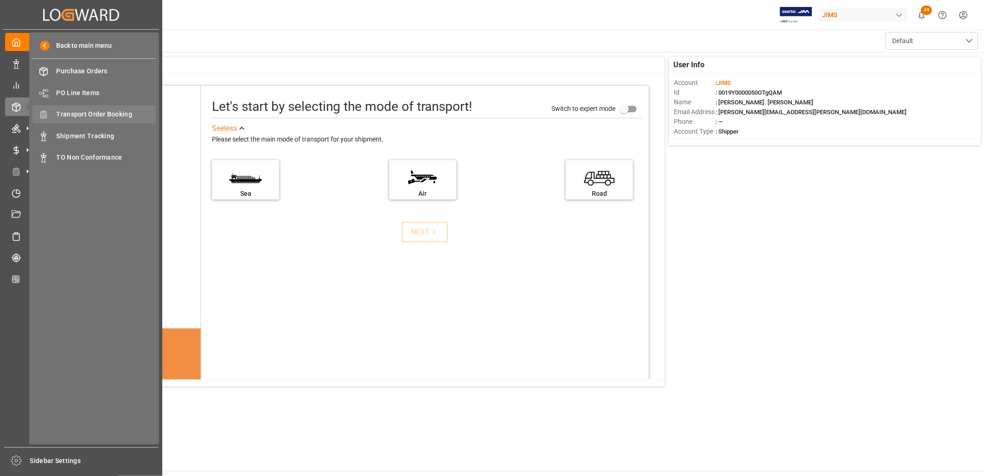
click at [109, 109] on span "Transport Order Booking" at bounding box center [107, 114] width 100 height 10
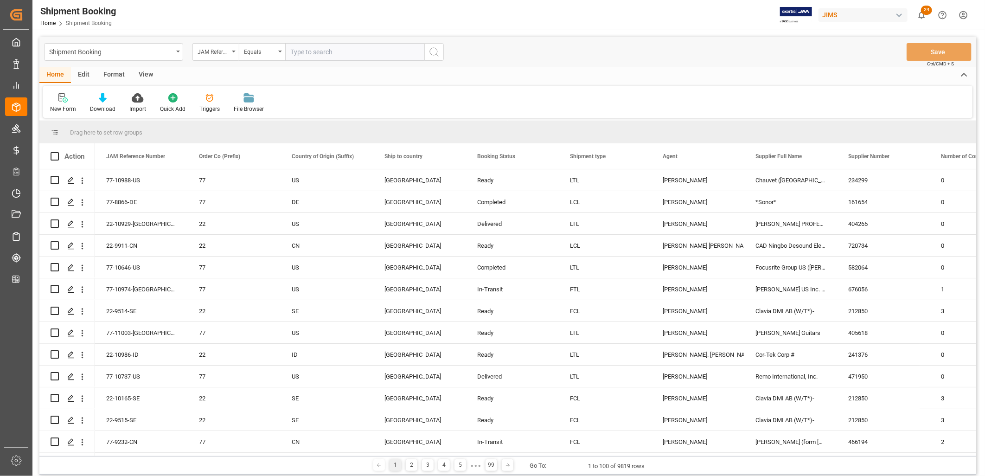
click at [297, 48] on input "text" at bounding box center [354, 52] width 139 height 18
type input "77-9235-CN"
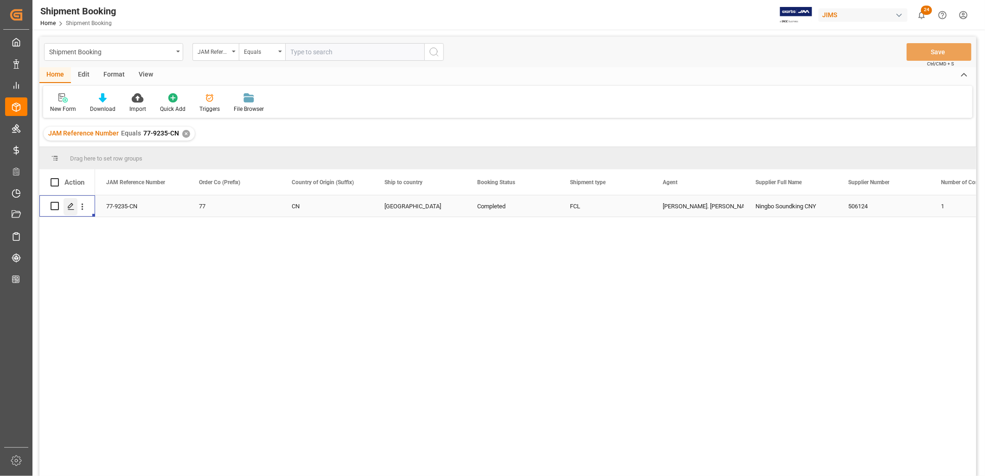
click at [71, 203] on icon "Press SPACE to select this row." at bounding box center [70, 206] width 7 height 7
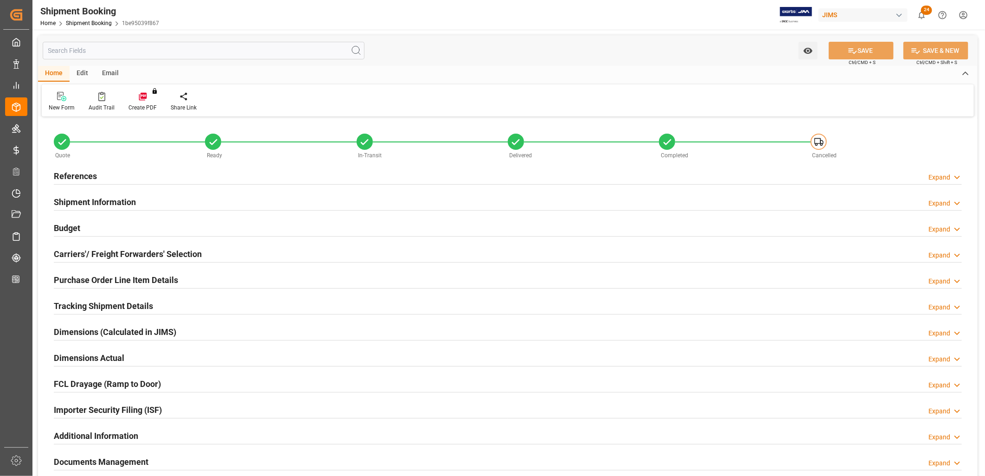
type input "77-9235-CN"
type input "77"
type input "CN"
type input "[GEOGRAPHIC_DATA]"
type input "Completed"
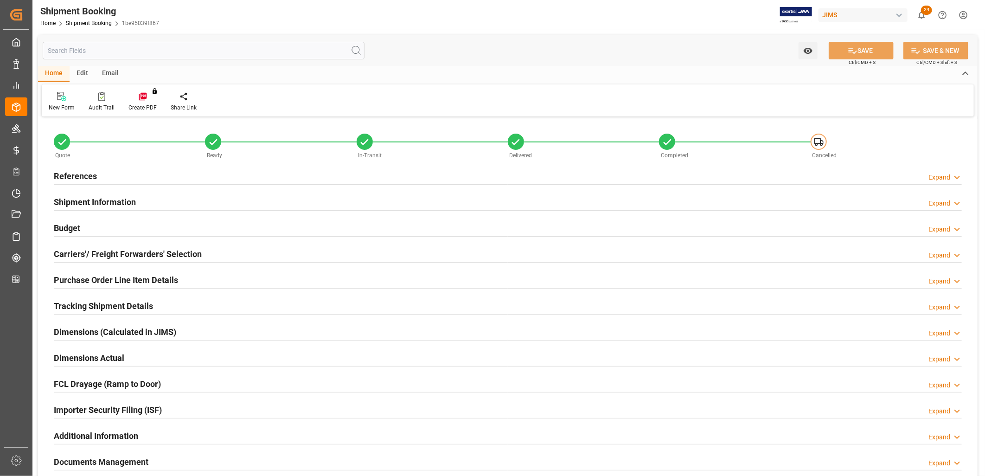
type input "FCL"
type input "[PERSON_NAME]. [PERSON_NAME]"
type textarea "Ningbo Soundking CNY"
type input "506124"
type input "1"
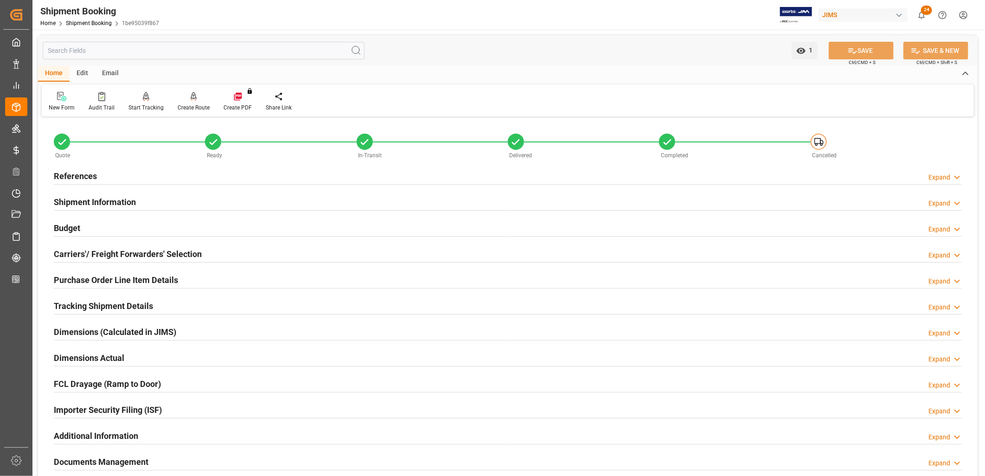
type input "[DATE]"
type input "[DATE] 00:00"
click at [84, 172] on h2 "References" at bounding box center [75, 176] width 43 height 13
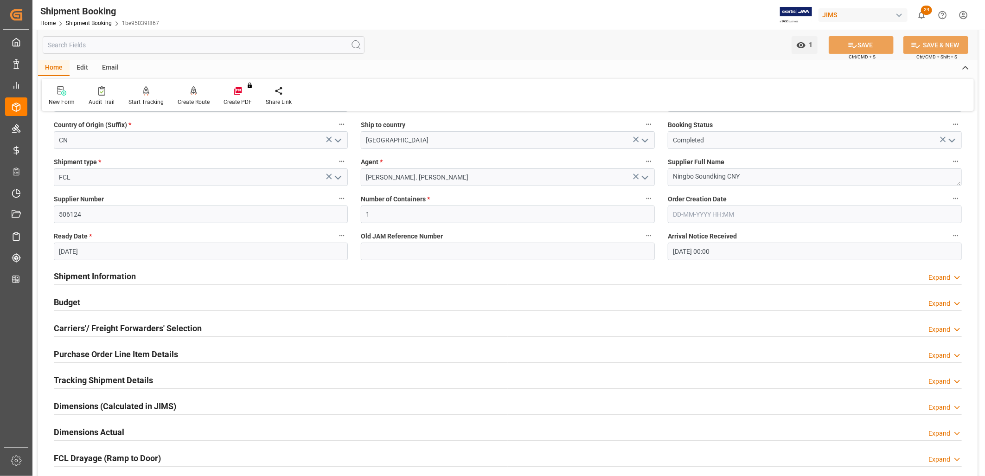
scroll to position [154, 0]
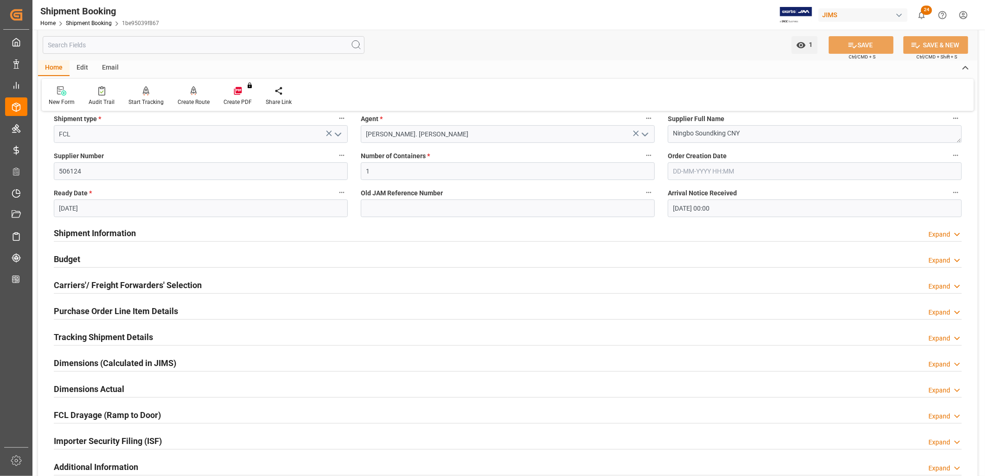
click at [99, 232] on h2 "Shipment Information" at bounding box center [95, 233] width 82 height 13
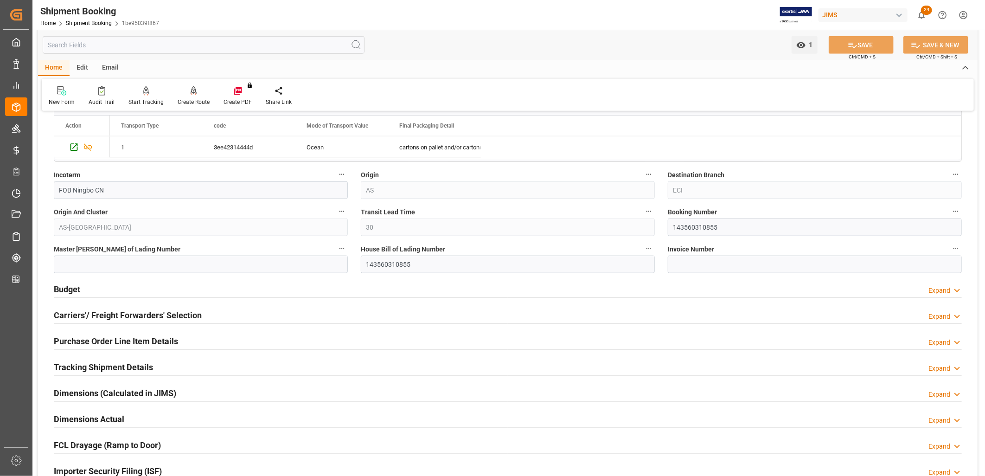
scroll to position [515, 0]
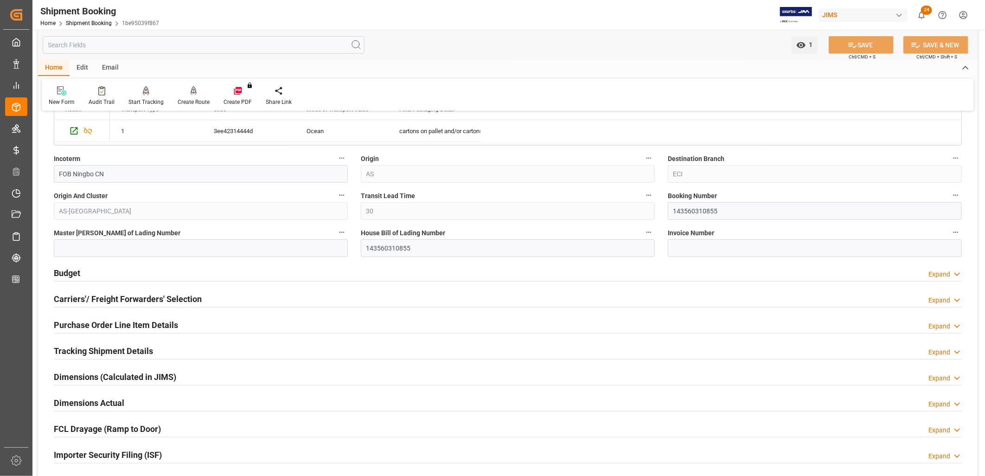
click at [133, 347] on h2 "Tracking Shipment Details" at bounding box center [103, 351] width 99 height 13
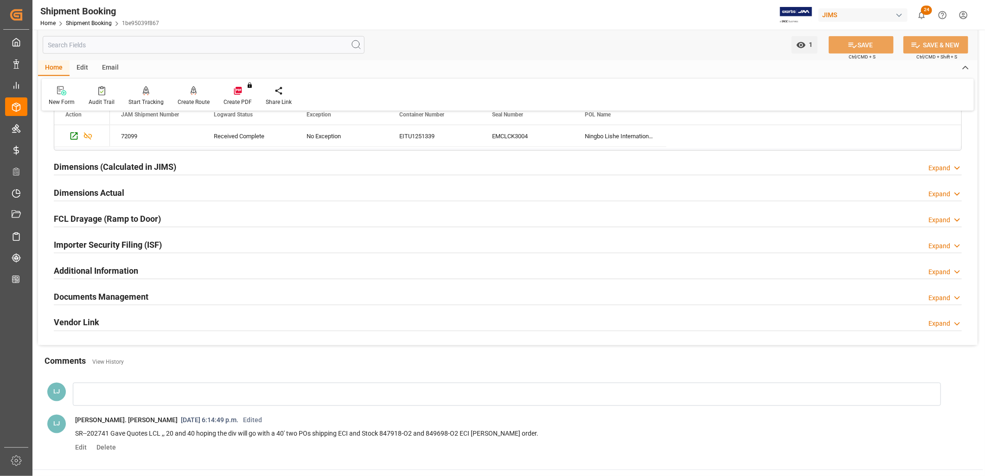
scroll to position [670, 0]
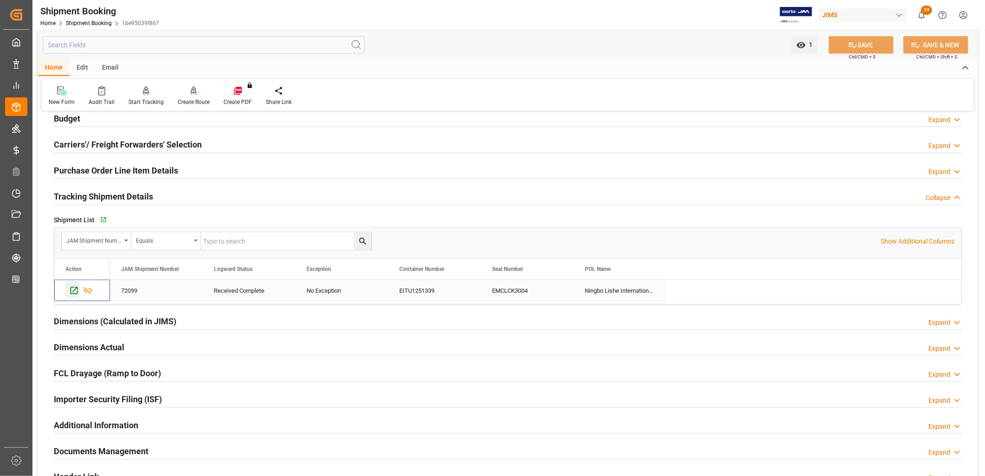
click at [74, 291] on icon "Press SPACE to select this row." at bounding box center [74, 290] width 7 height 7
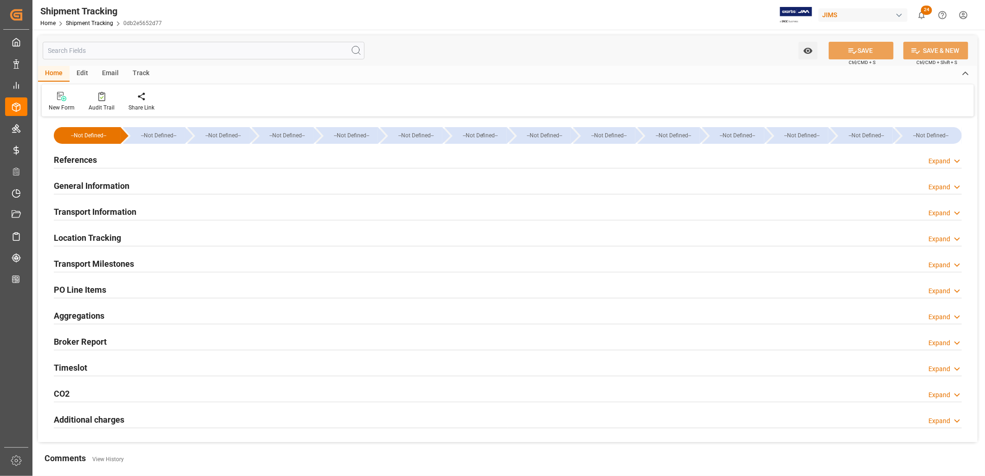
type input "23-05-2025"
click at [91, 157] on h2 "References" at bounding box center [75, 160] width 43 height 13
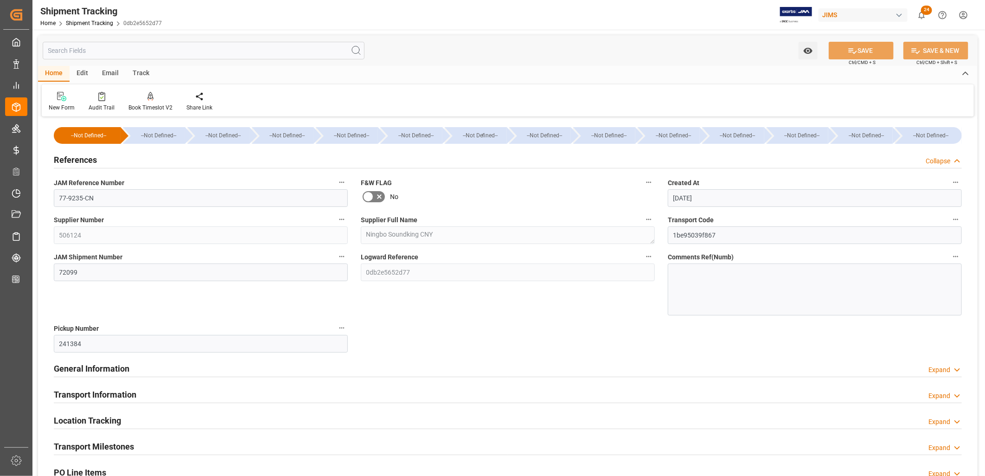
click at [701, 280] on div at bounding box center [815, 290] width 294 height 52
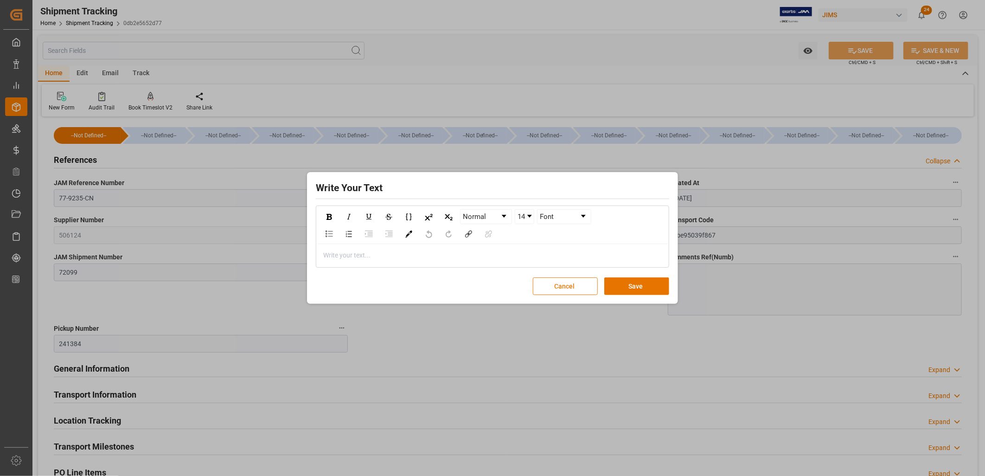
click at [559, 285] on button "Cancel" at bounding box center [565, 286] width 65 height 18
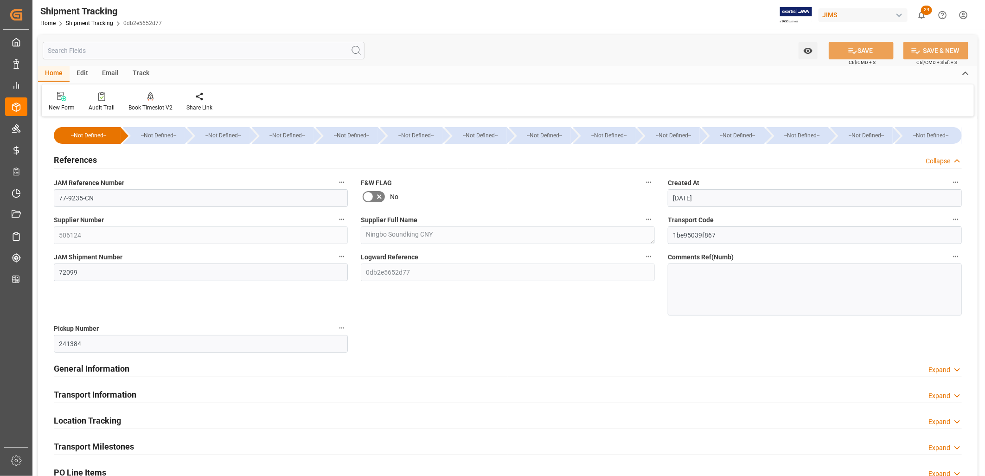
click at [94, 367] on h2 "General Information" at bounding box center [92, 368] width 76 height 13
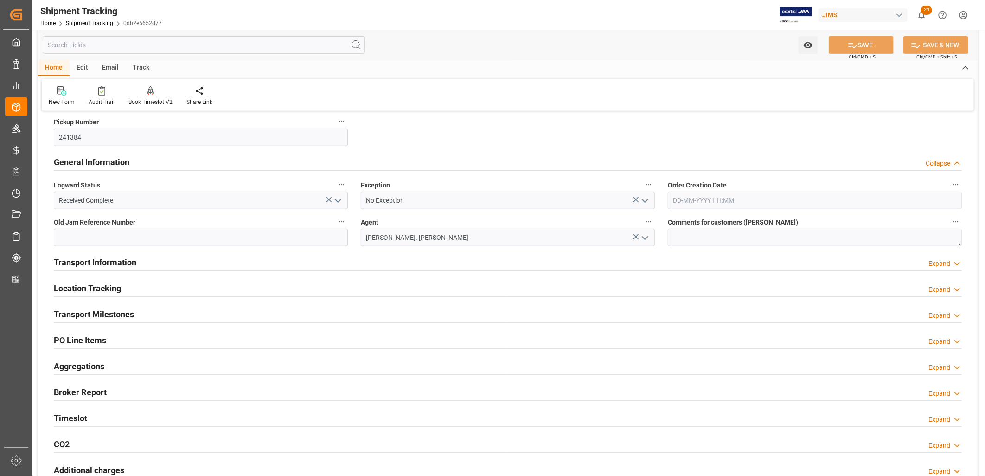
scroll to position [257, 0]
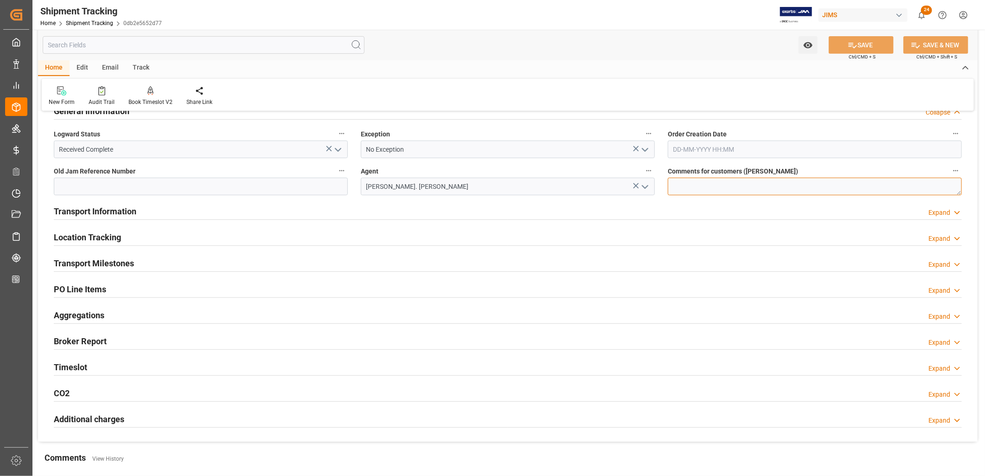
click at [678, 178] on textarea at bounding box center [815, 187] width 294 height 18
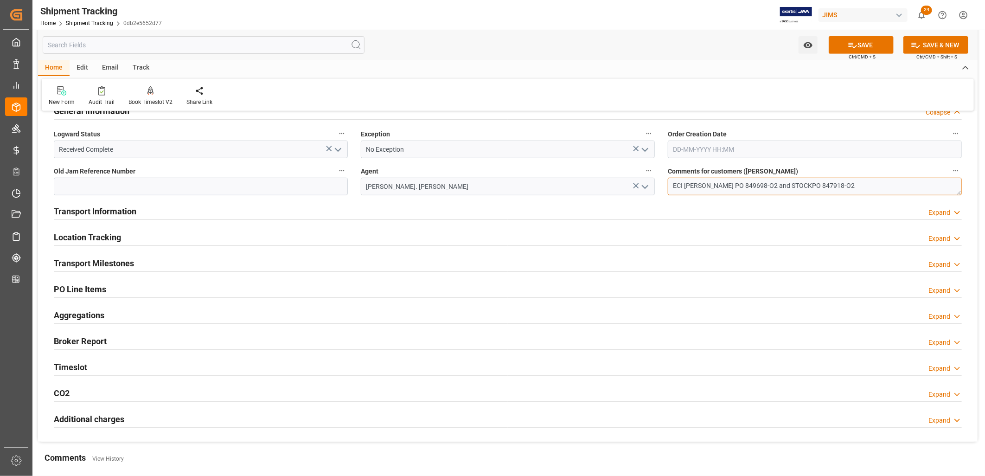
click at [800, 184] on textarea "ECI Archambault PO 849698-O2 and STOCKPO 847918-O2" at bounding box center [815, 187] width 294 height 18
type textarea "ECI Archambault PO 849698-O2 and STOCK PO 847918-O2"
click at [881, 47] on button "SAVE" at bounding box center [861, 45] width 65 height 18
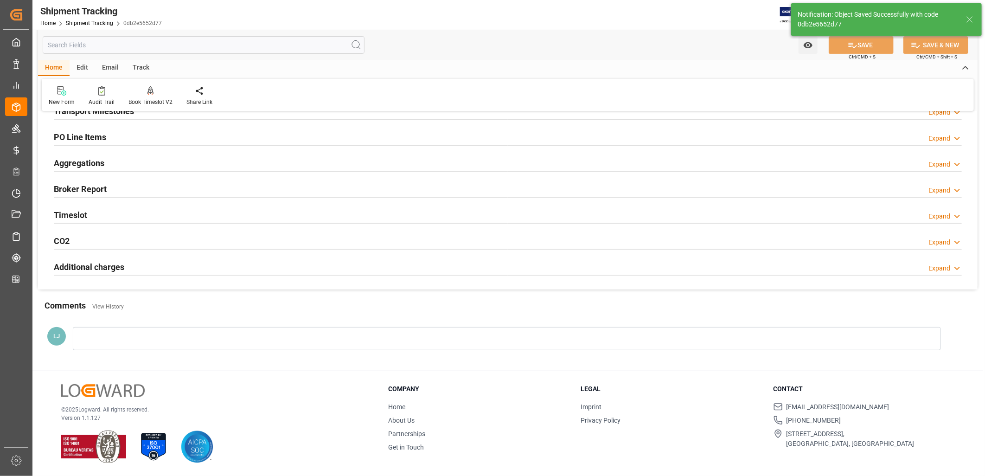
scroll to position [75, 0]
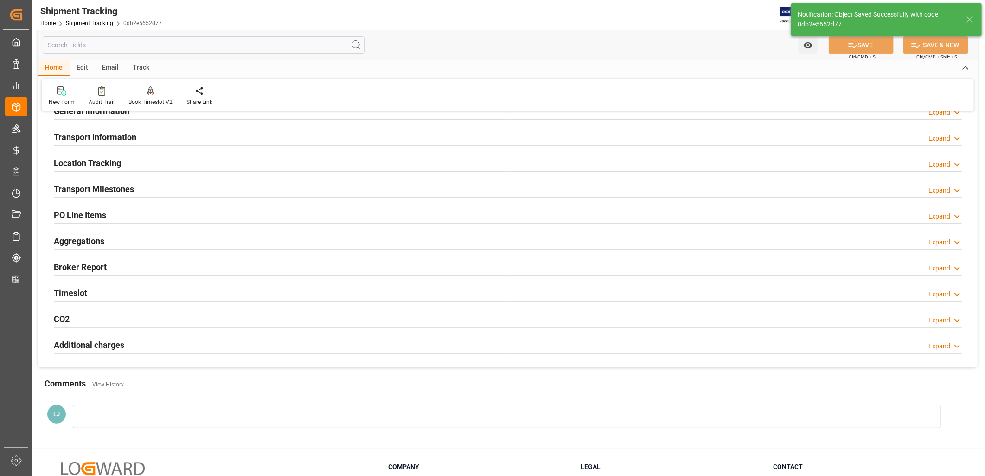
click at [91, 135] on h2 "Transport Information" at bounding box center [95, 137] width 83 height 13
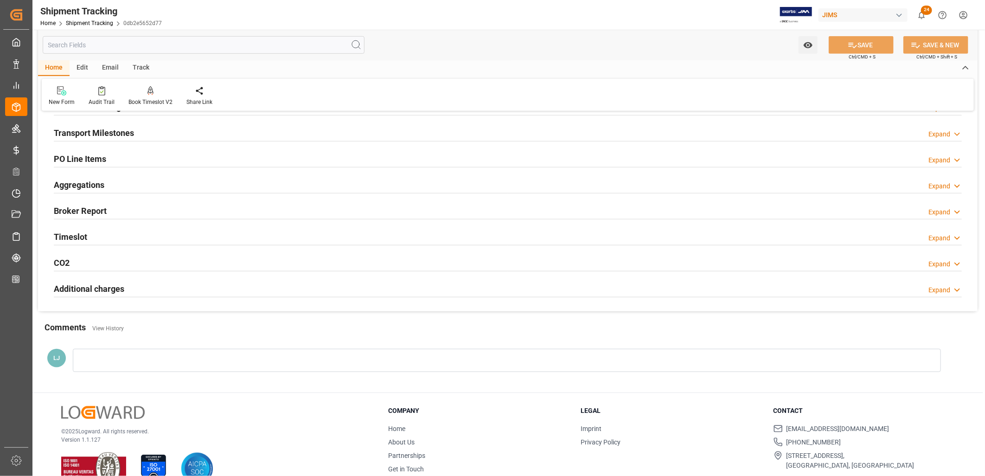
scroll to position [523, 0]
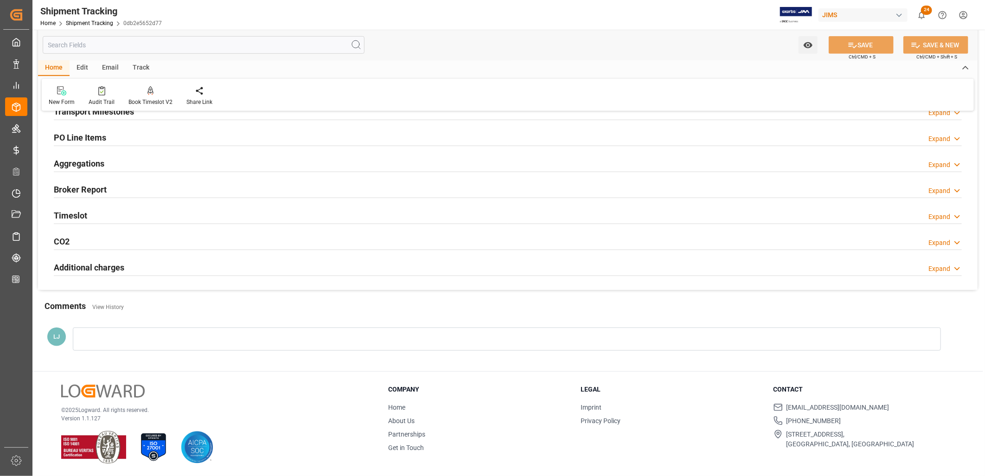
click at [99, 340] on div at bounding box center [507, 339] width 868 height 23
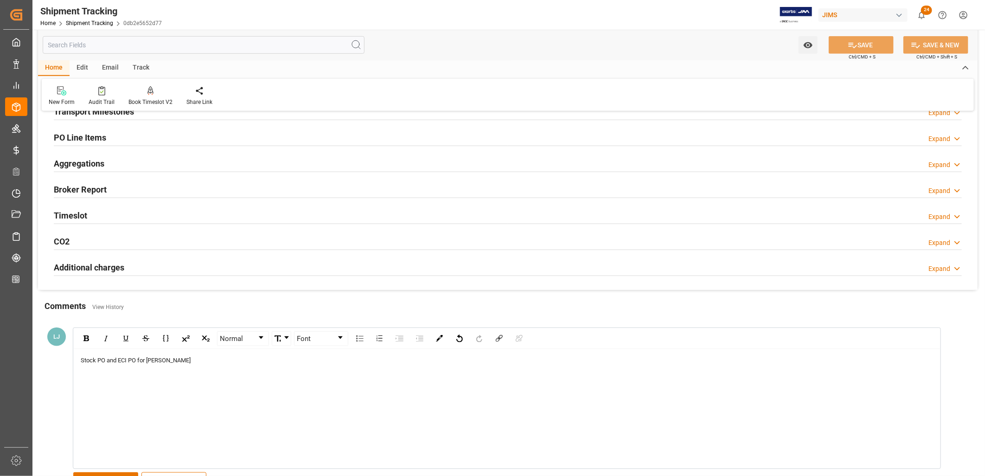
click at [106, 354] on div "Stock PO and ECI PO for Archambault" at bounding box center [507, 408] width 867 height 119
click at [169, 358] on span "Stock PO 847918-O2 and ECI PO for Archambault" at bounding box center [152, 360] width 142 height 7
click at [113, 474] on button "SAVE" at bounding box center [105, 481] width 65 height 18
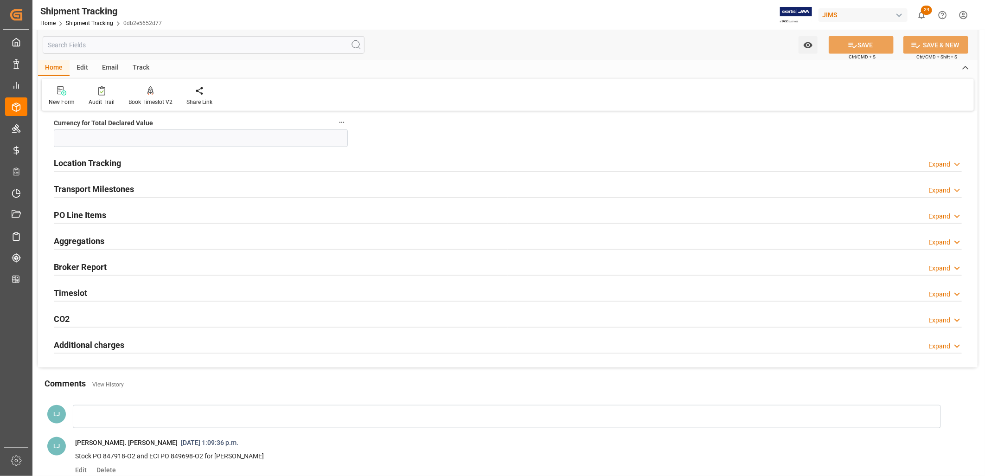
scroll to position [464, 0]
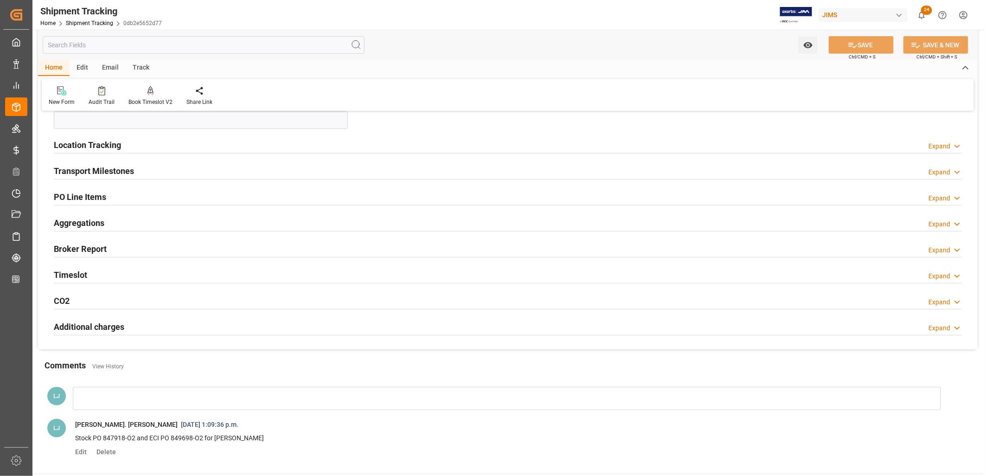
click at [108, 172] on h2 "Transport Milestones" at bounding box center [94, 171] width 80 height 13
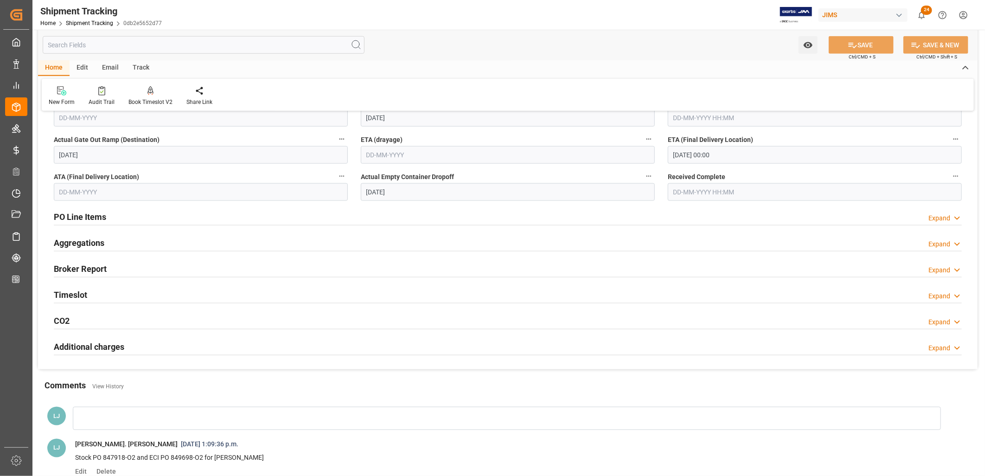
scroll to position [721, 0]
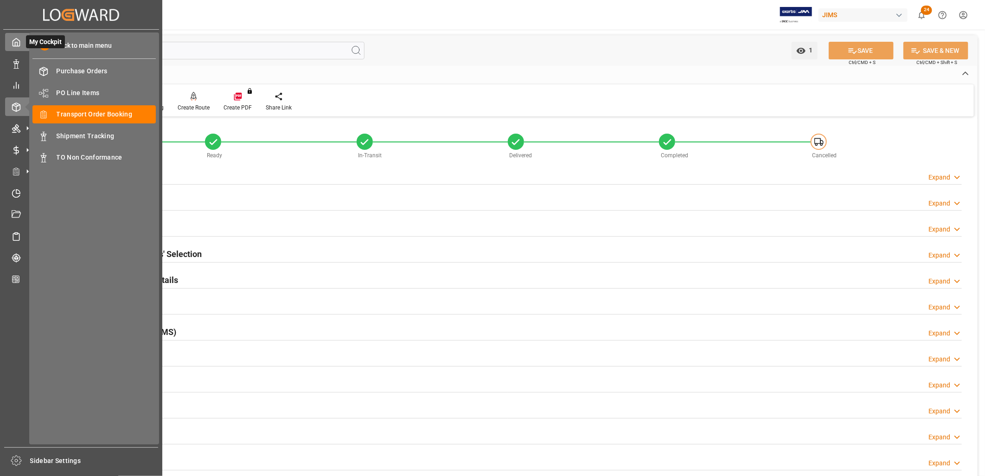
click at [17, 42] on icon at bounding box center [16, 42] width 9 height 9
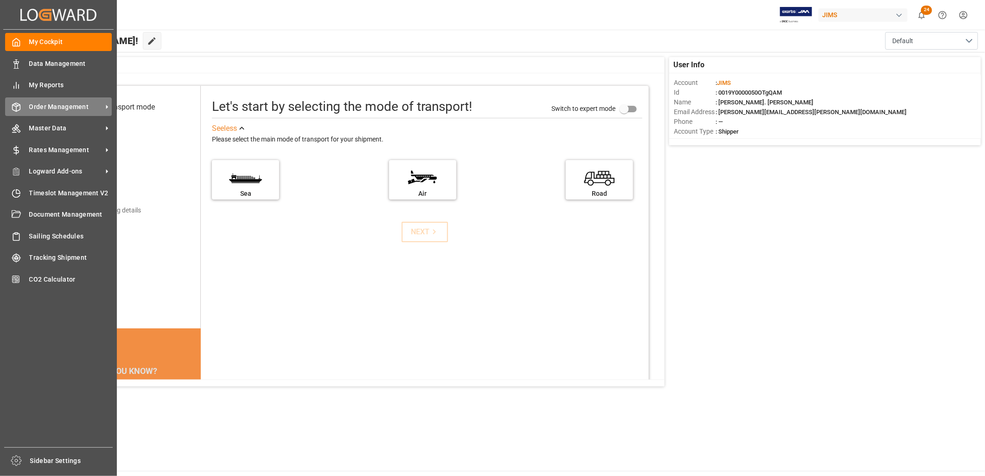
click at [80, 103] on span "Order Management" at bounding box center [65, 107] width 73 height 10
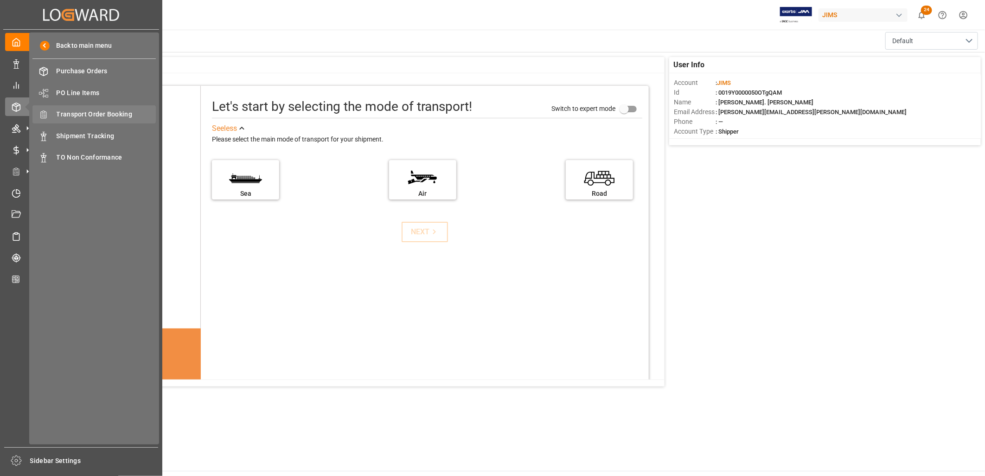
click at [96, 112] on span "Transport Order Booking" at bounding box center [107, 114] width 100 height 10
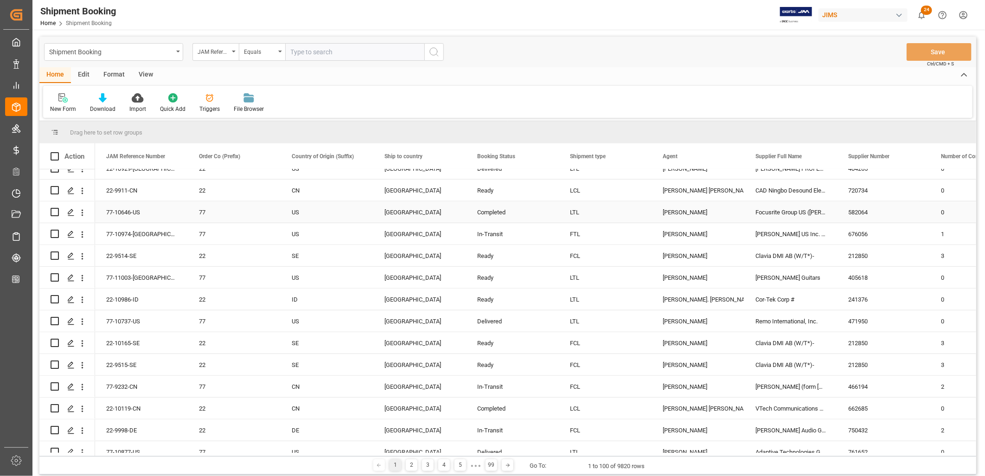
scroll to position [412, 0]
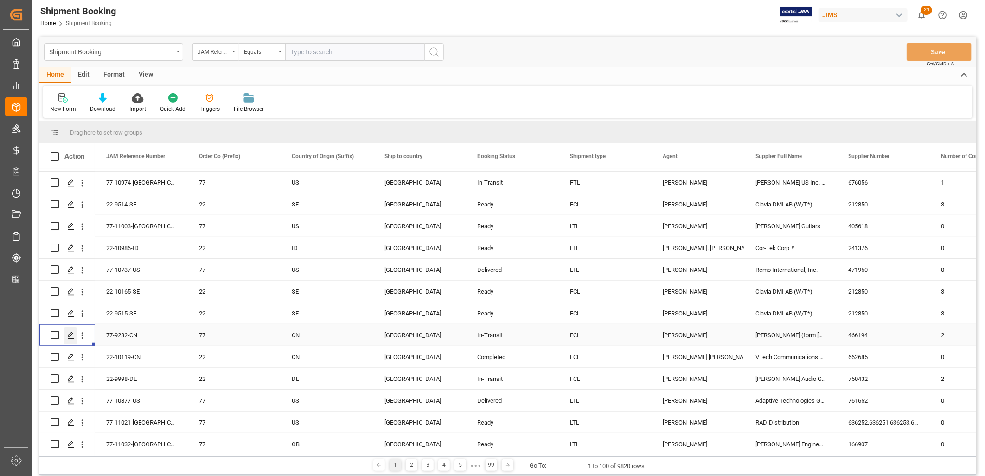
click at [71, 333] on icon "Press SPACE to select this row." at bounding box center [70, 335] width 7 height 7
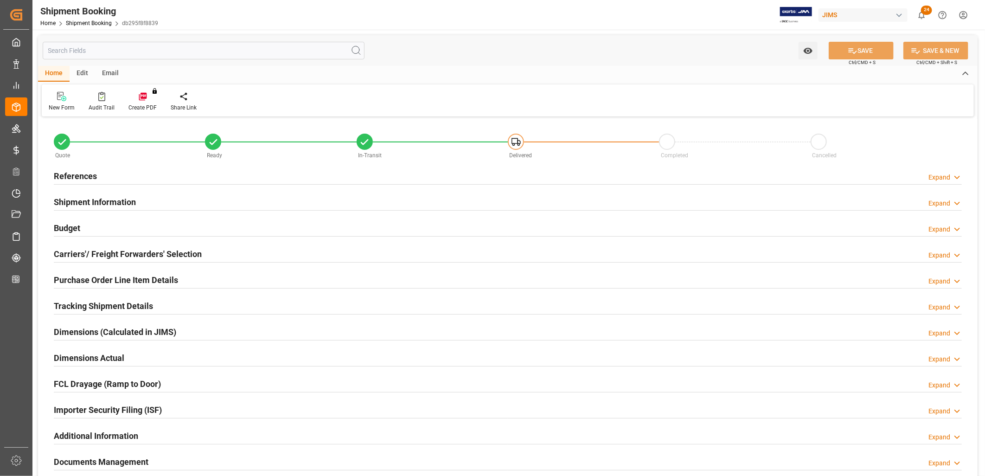
type input "2"
type input "32"
type input "[DATE]"
click at [94, 174] on h2 "References" at bounding box center [75, 176] width 43 height 13
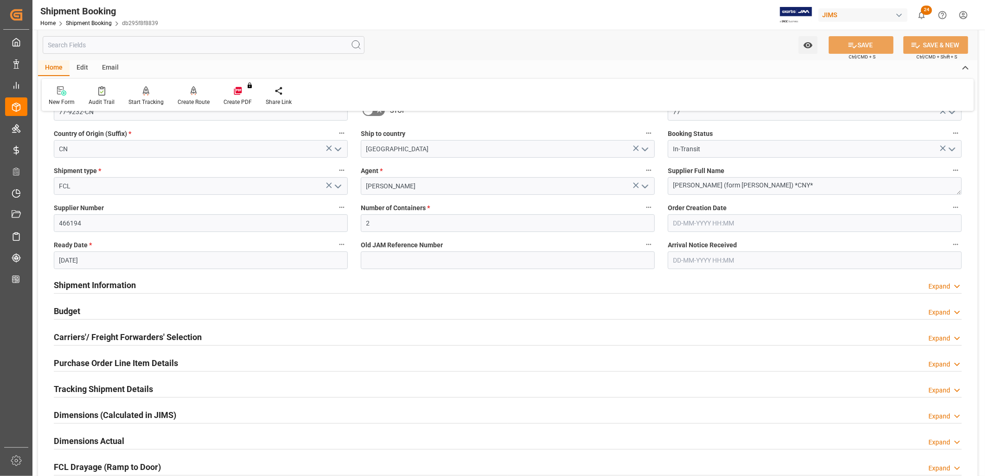
scroll to position [103, 0]
click at [126, 282] on h2 "Shipment Information" at bounding box center [95, 284] width 82 height 13
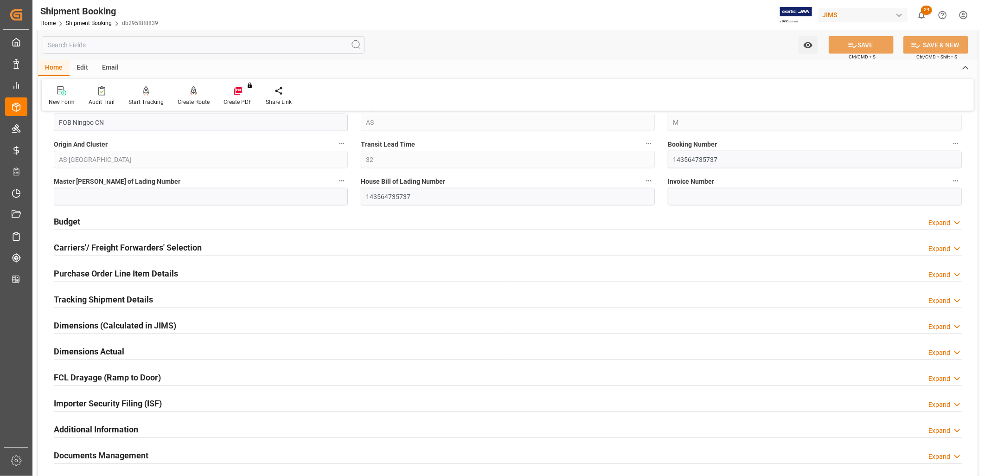
scroll to position [618, 0]
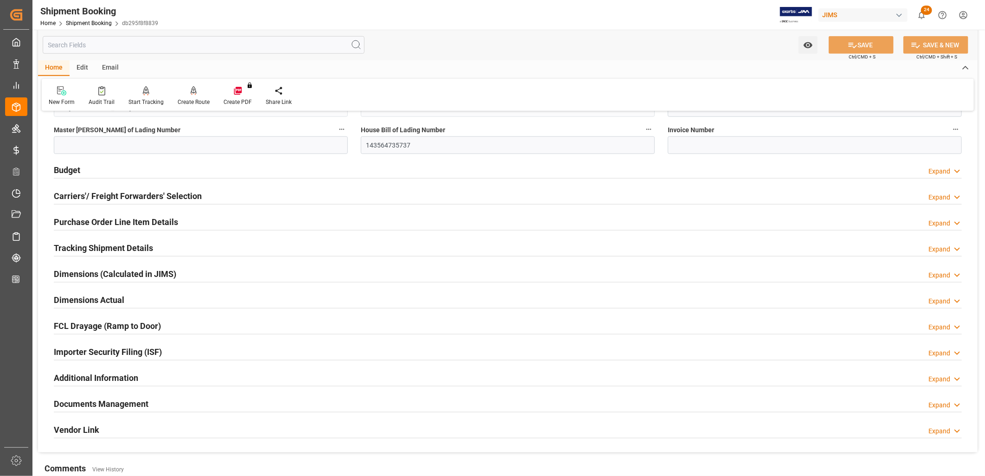
click at [151, 193] on h2 "Carriers'/ Freight Forwarders' Selection" at bounding box center [128, 196] width 148 height 13
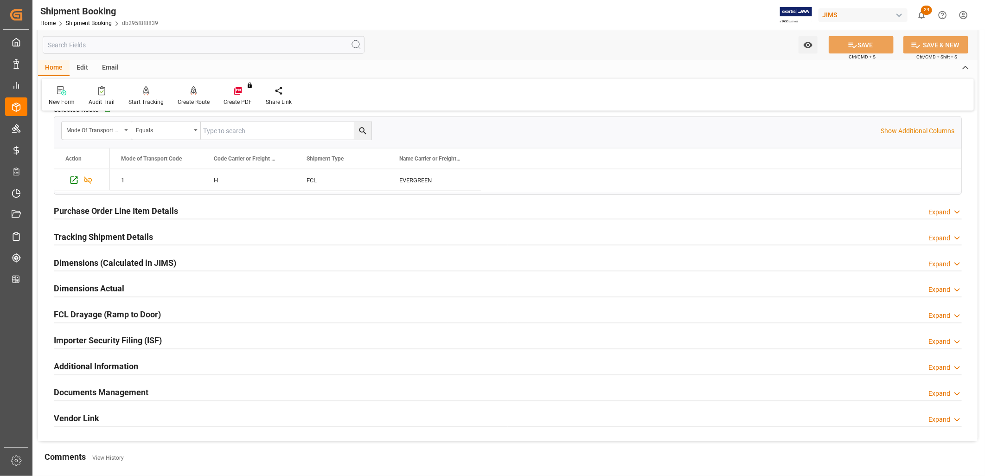
scroll to position [928, 0]
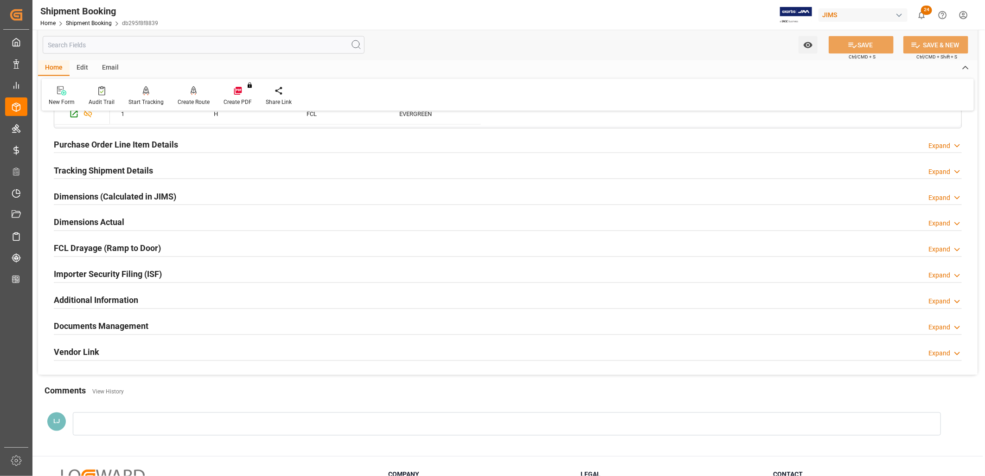
click at [130, 170] on h2 "Tracking Shipment Details" at bounding box center [103, 170] width 99 height 13
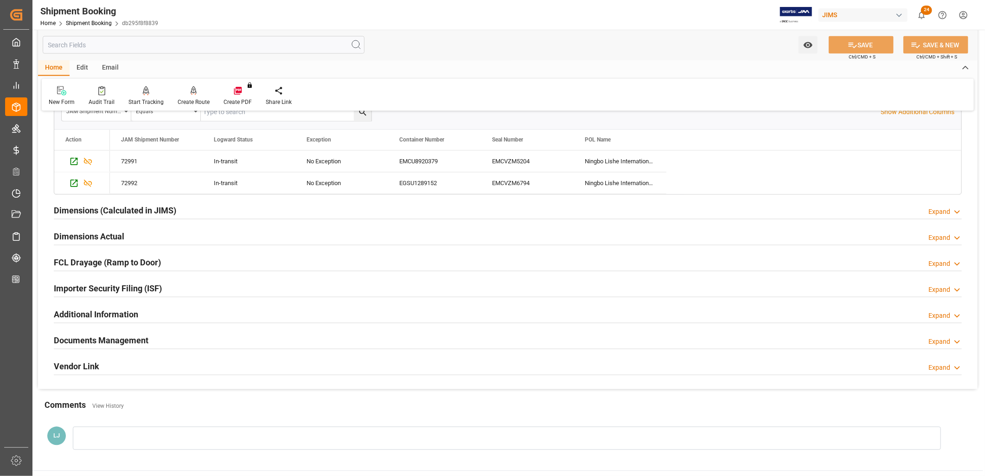
scroll to position [1082, 0]
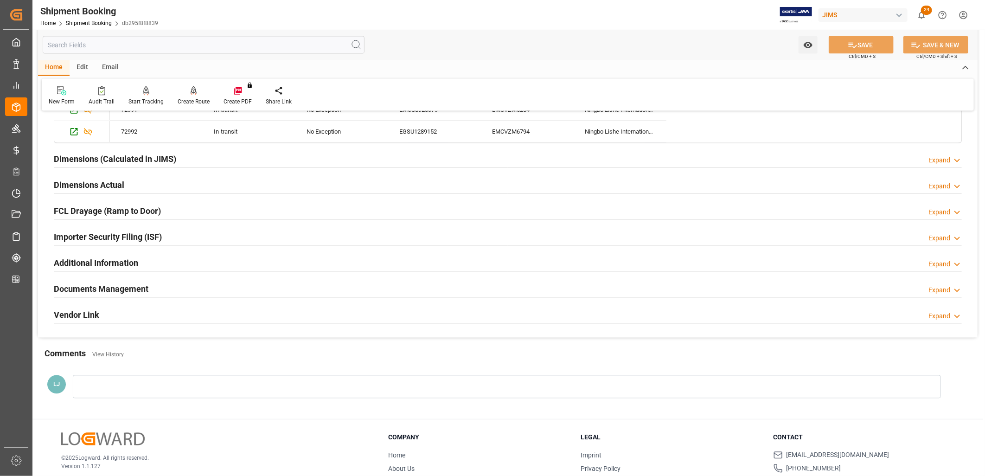
click at [105, 261] on h2 "Additional Information" at bounding box center [96, 263] width 84 height 13
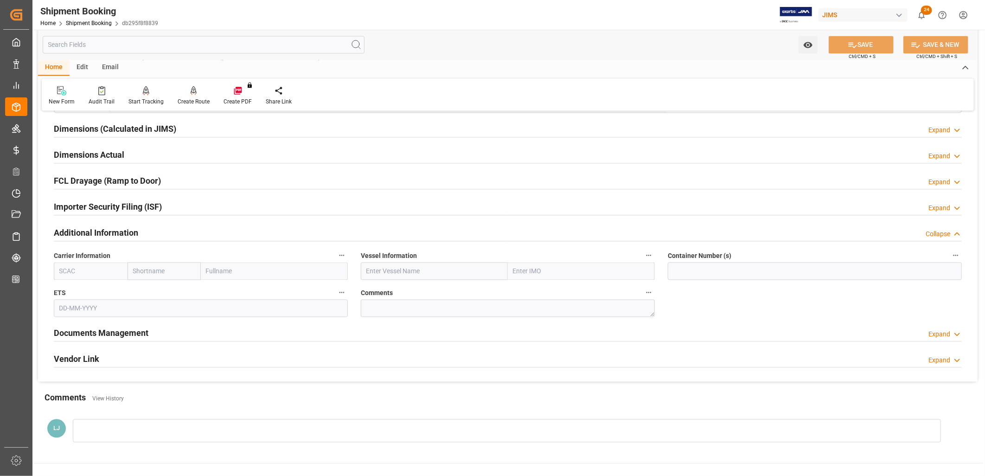
scroll to position [947, 0]
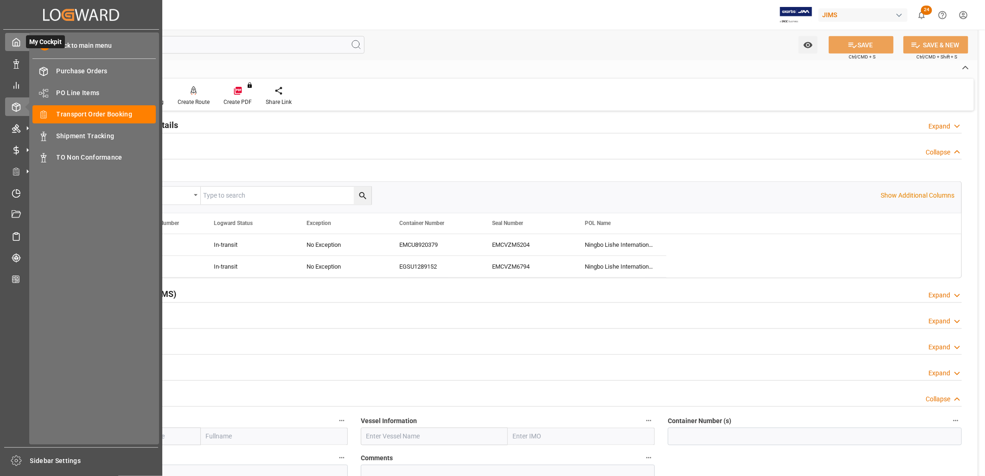
click at [16, 40] on icon at bounding box center [16, 42] width 9 height 9
